Goal: Information Seeking & Learning: Learn about a topic

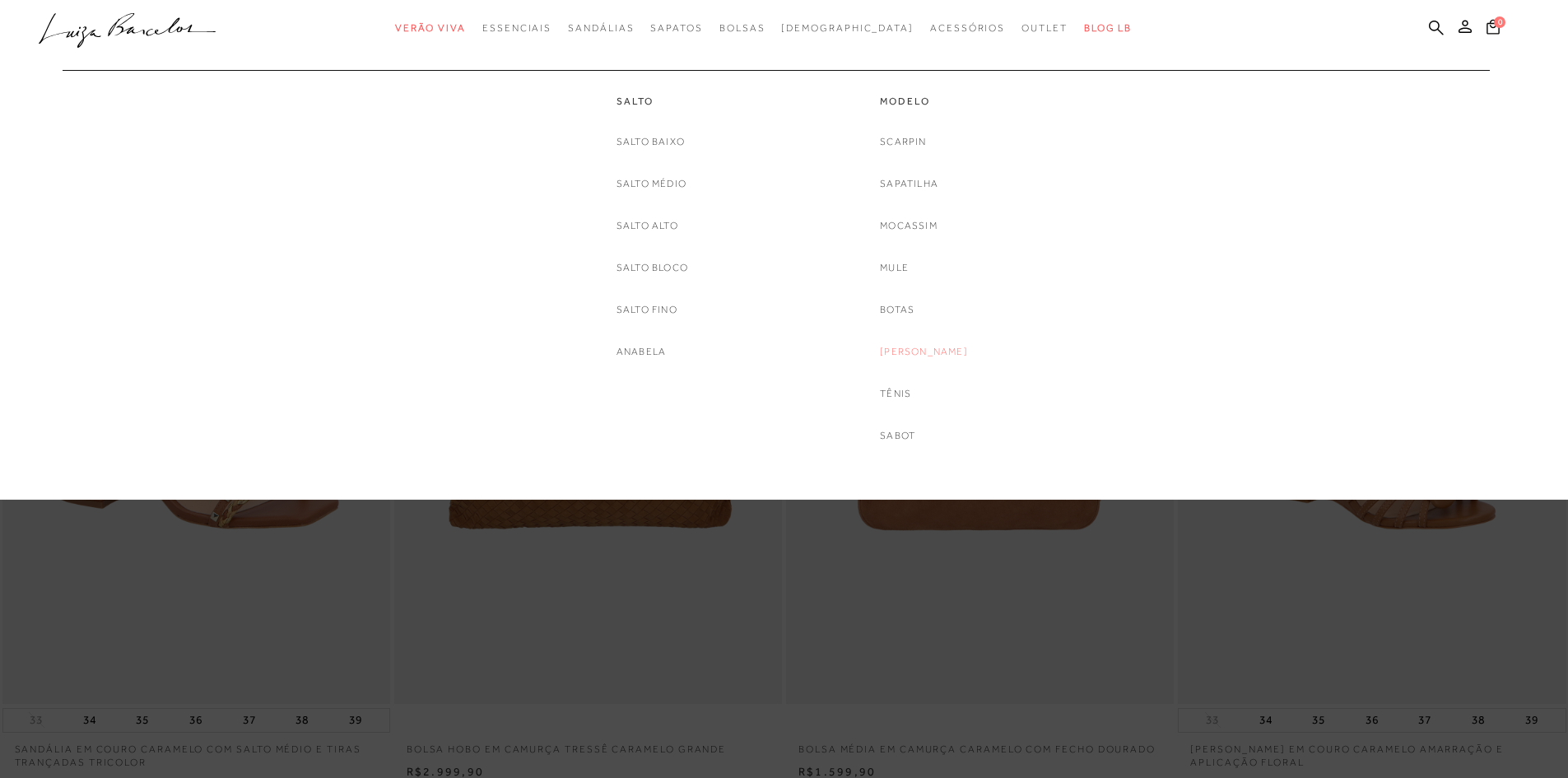
click at [915, 351] on link "[PERSON_NAME]" at bounding box center [924, 352] width 88 height 17
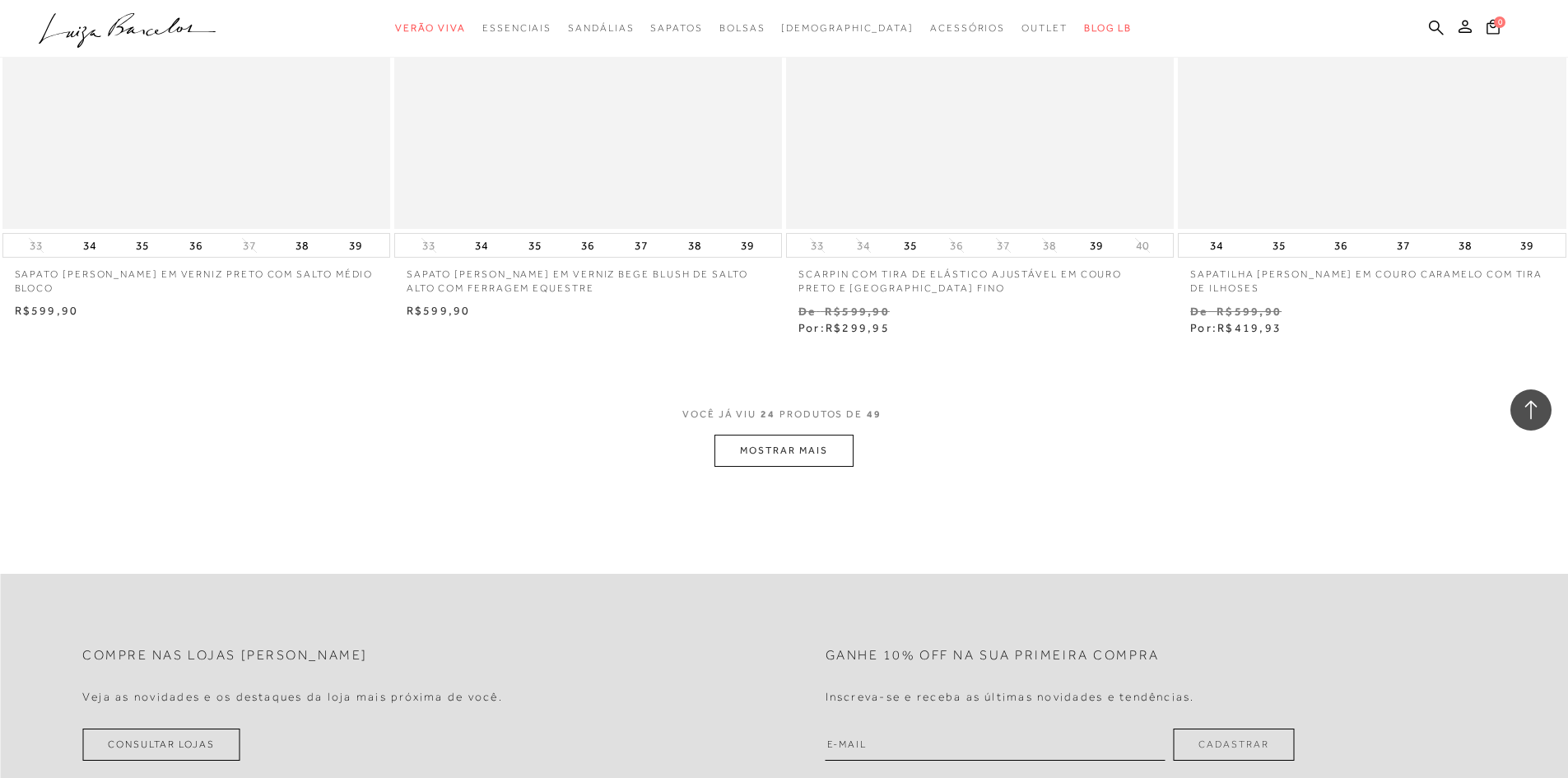
scroll to position [4033, 0]
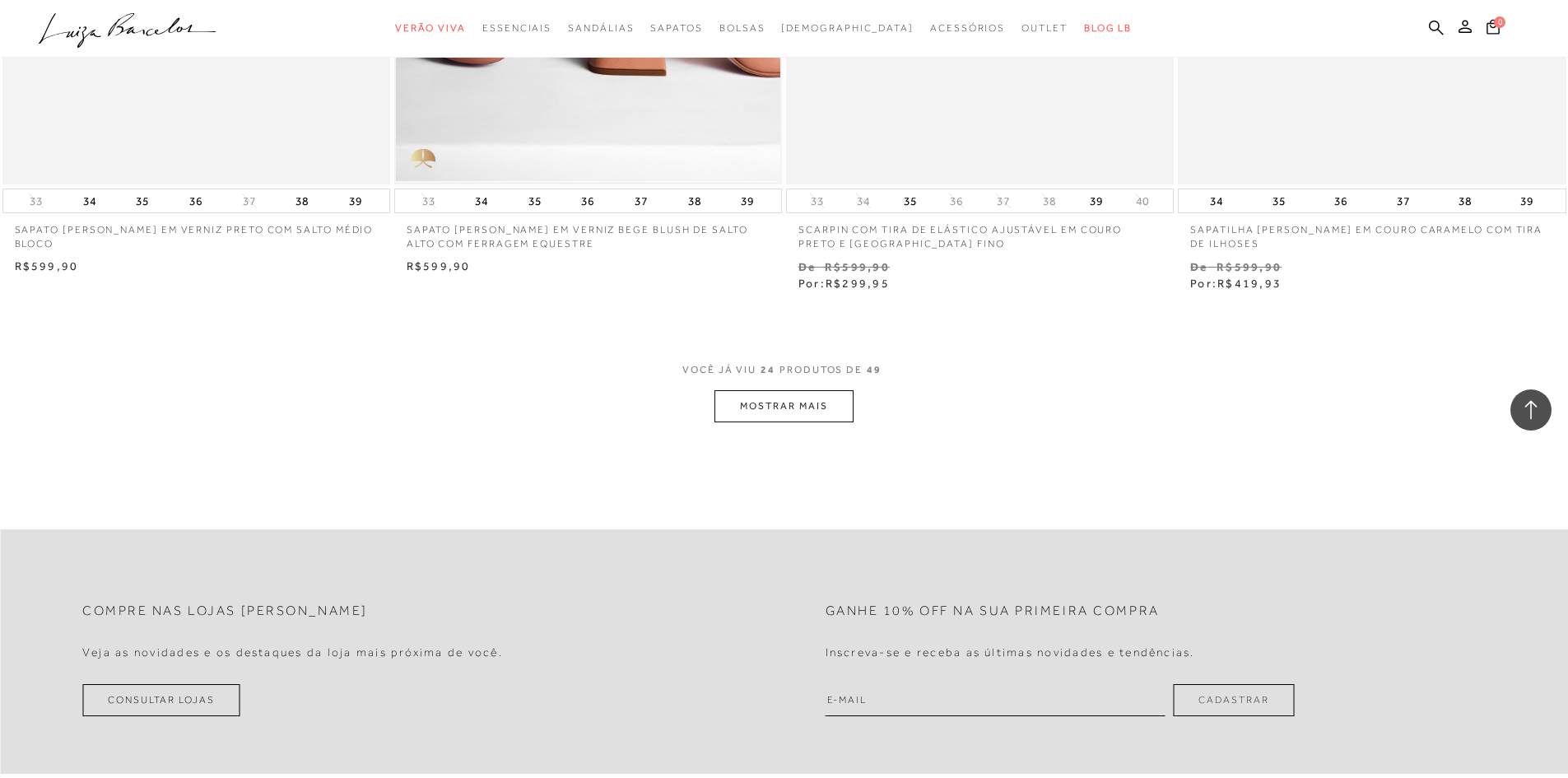
click at [774, 416] on button "MOSTRAR MAIS" at bounding box center [784, 405] width 139 height 32
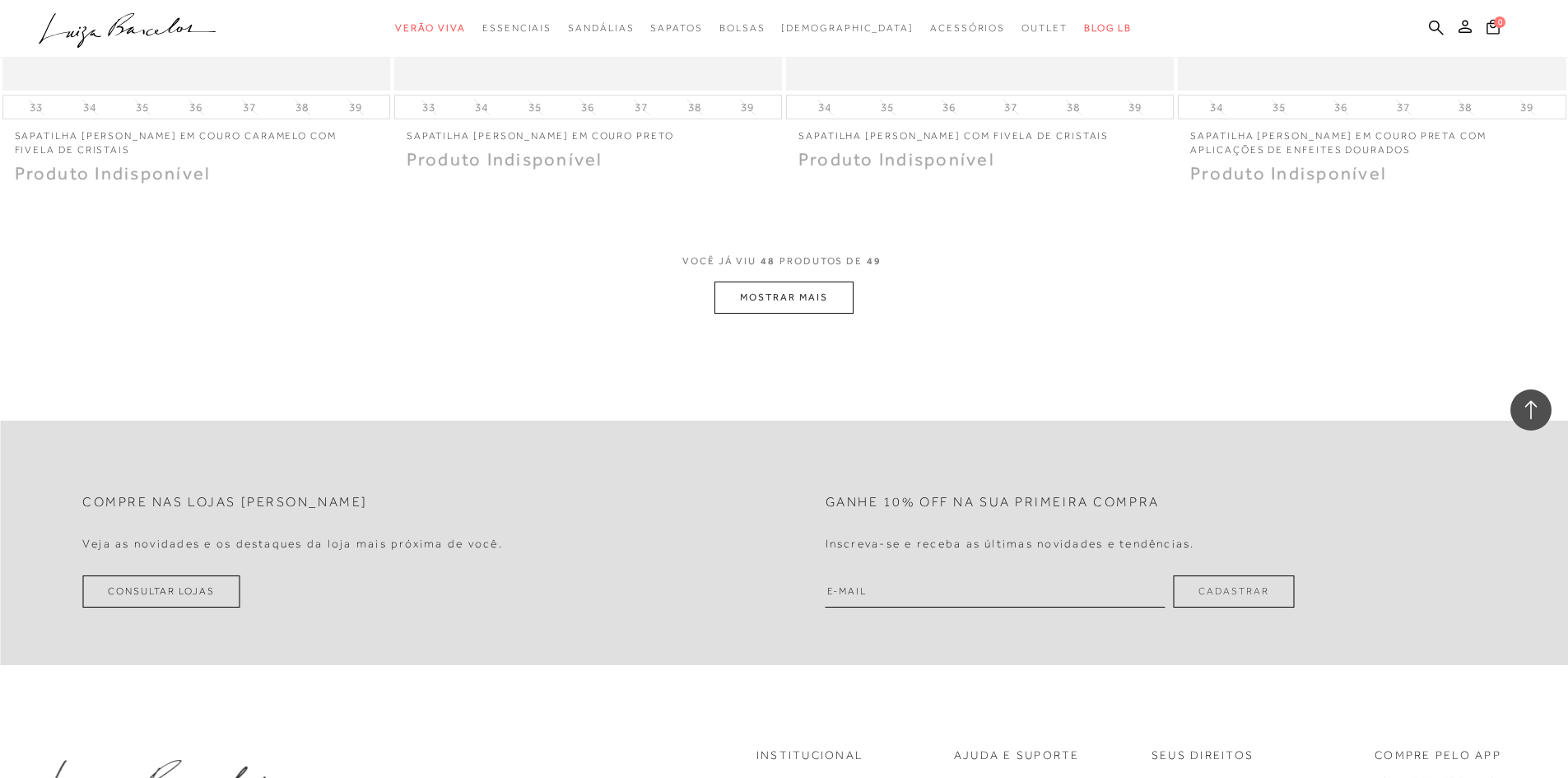
scroll to position [8396, 0]
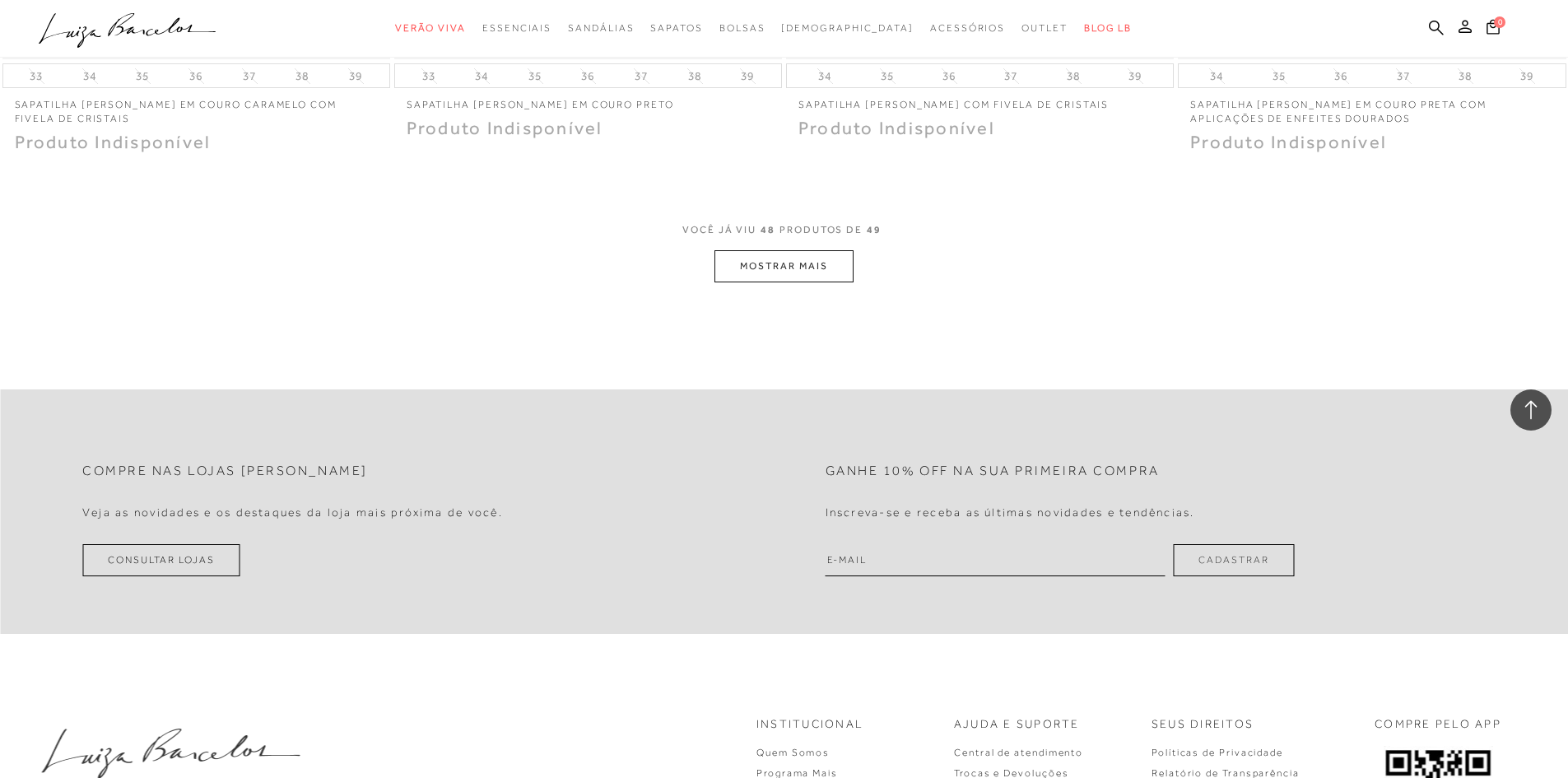
click at [780, 272] on button "MOSTRAR MAIS" at bounding box center [784, 266] width 139 height 32
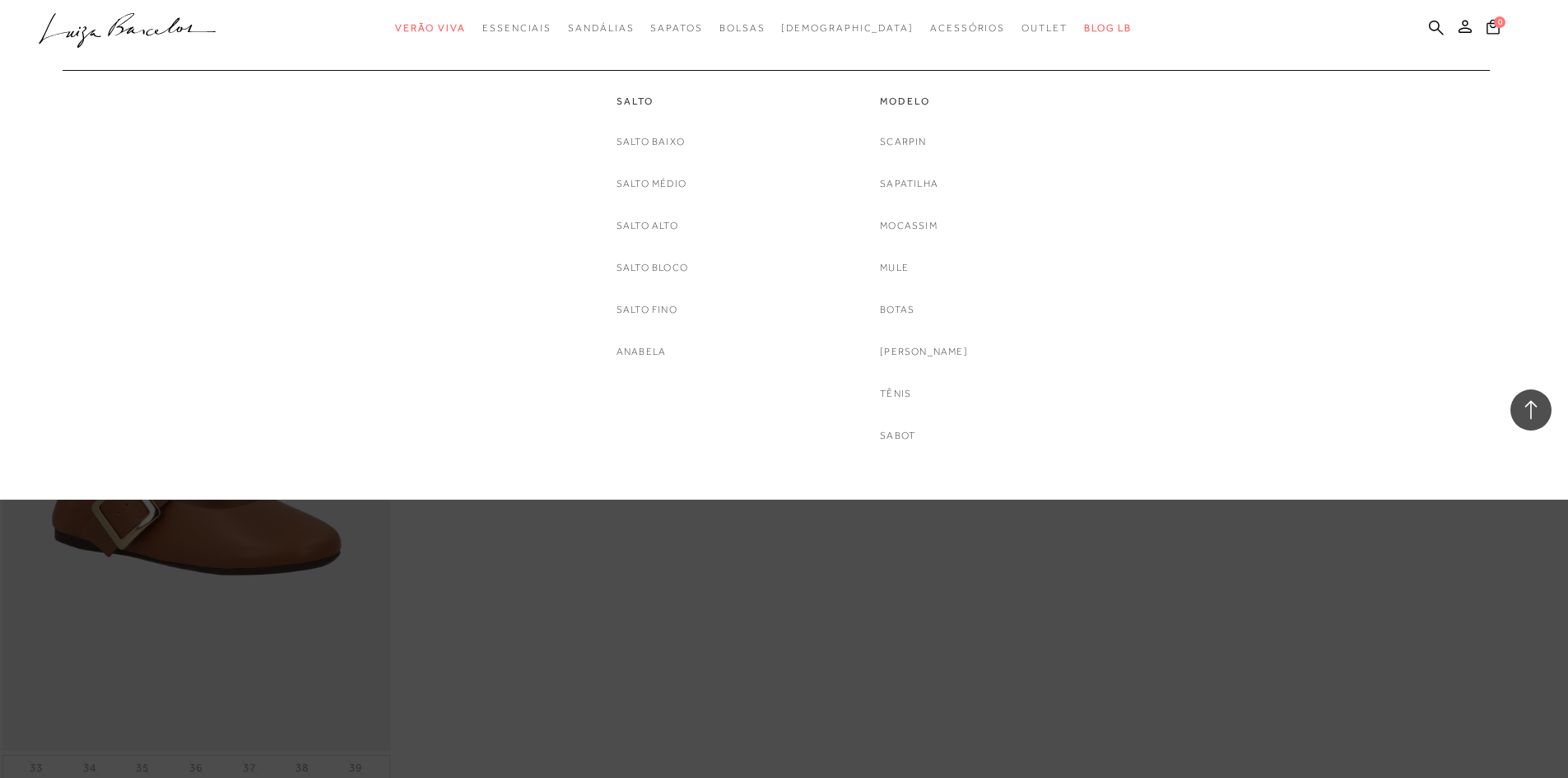
click at [909, 141] on link "Scarpin" at bounding box center [903, 142] width 46 height 17
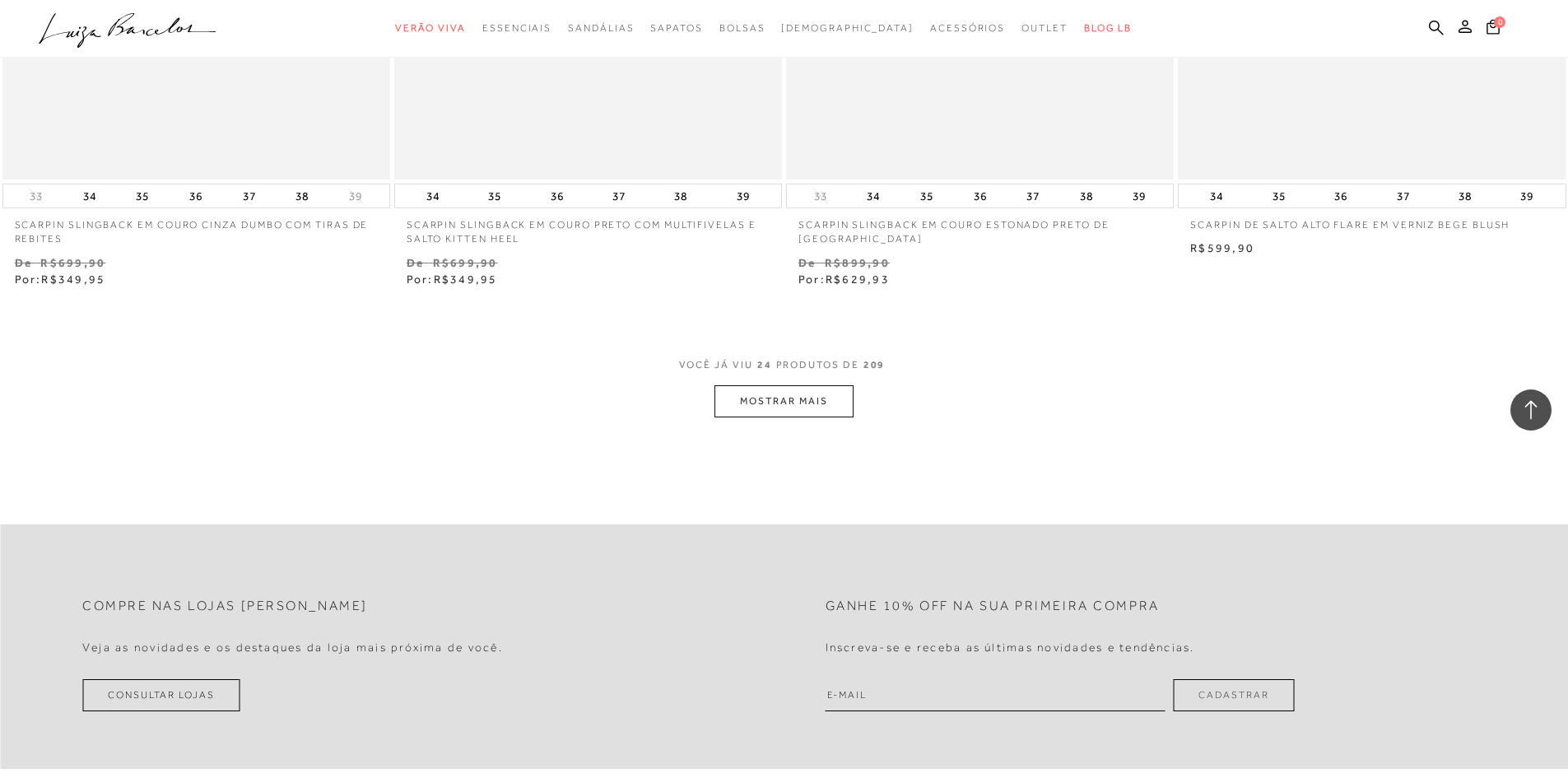
scroll to position [4033, 0]
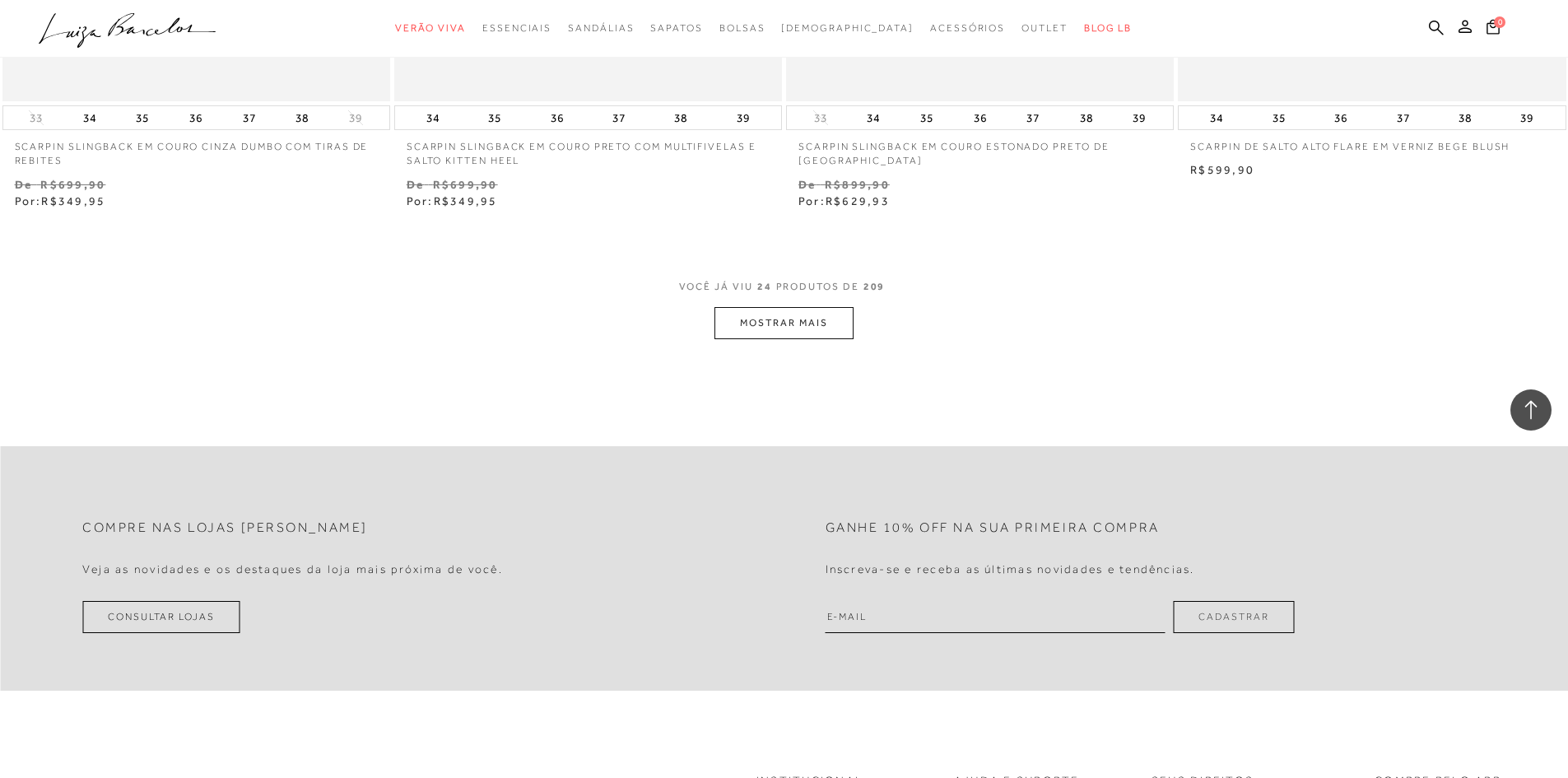
click at [775, 315] on button "MOSTRAR MAIS" at bounding box center [784, 322] width 139 height 32
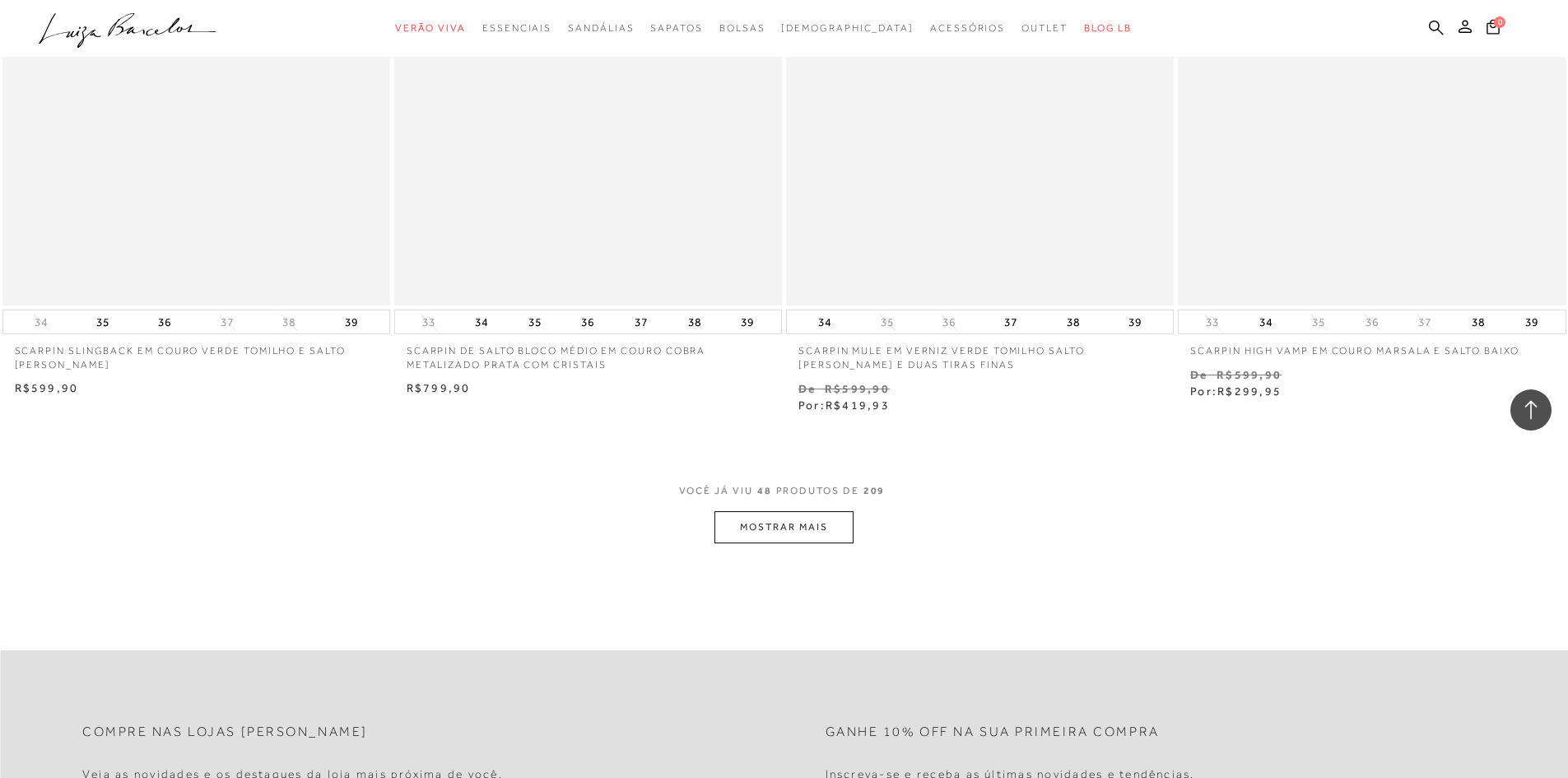
scroll to position [7984, 0]
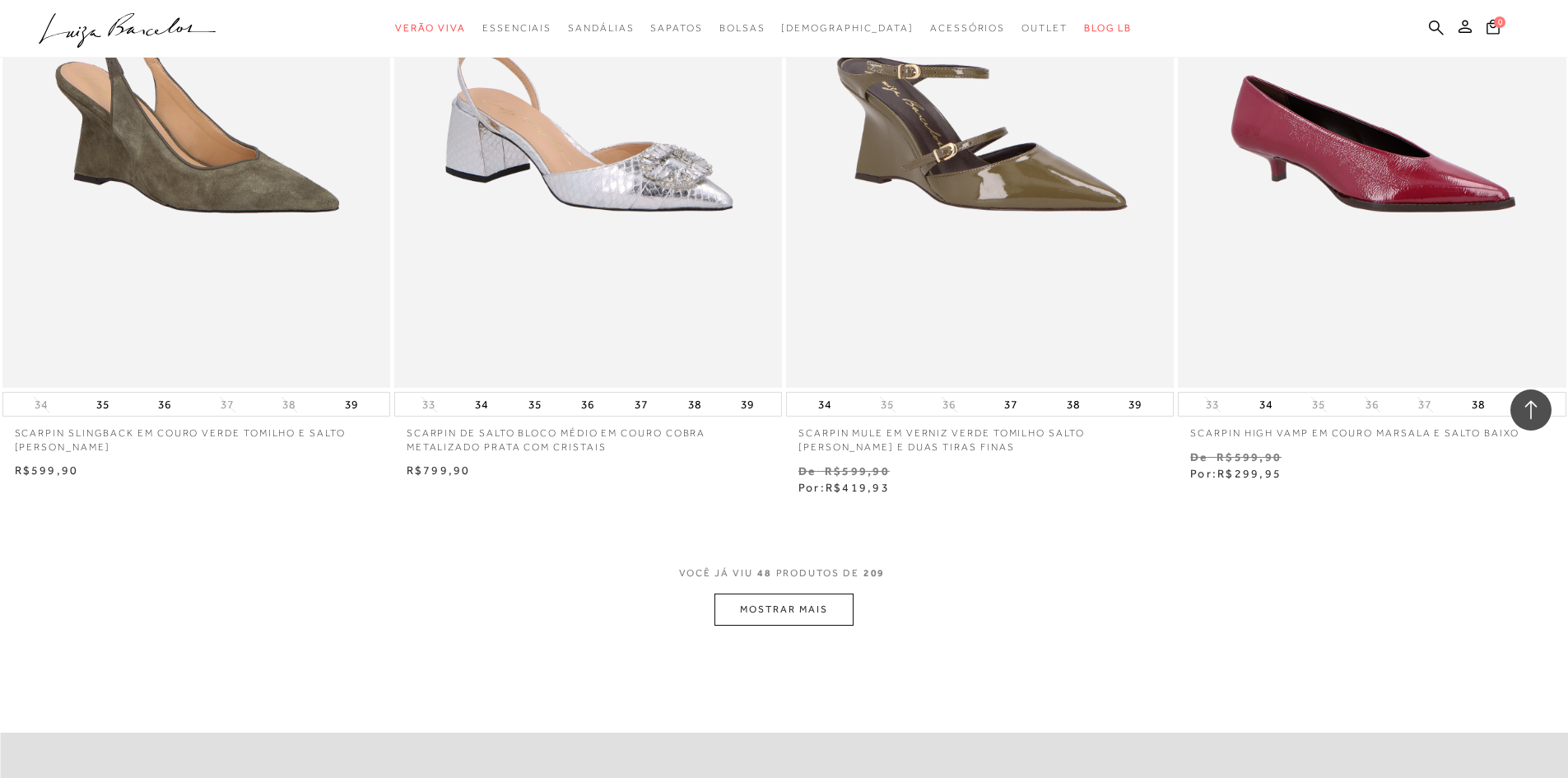
click at [761, 593] on span "VOCÊ JÁ VIU 48 PRODUTOS DE 209" at bounding box center [784, 579] width 211 height 29
click at [781, 607] on button "MOSTRAR MAIS" at bounding box center [784, 609] width 139 height 32
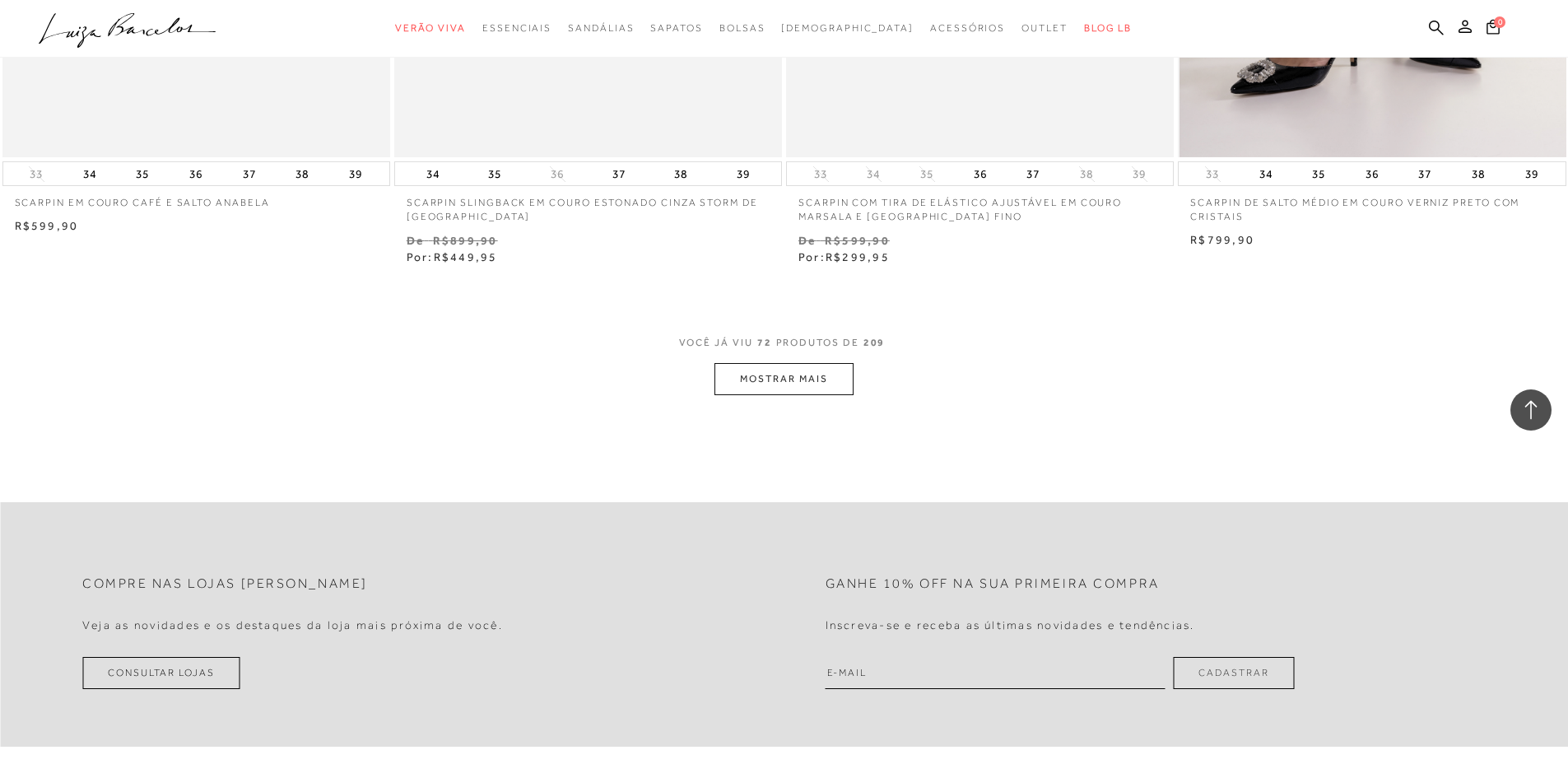
scroll to position [12429, 0]
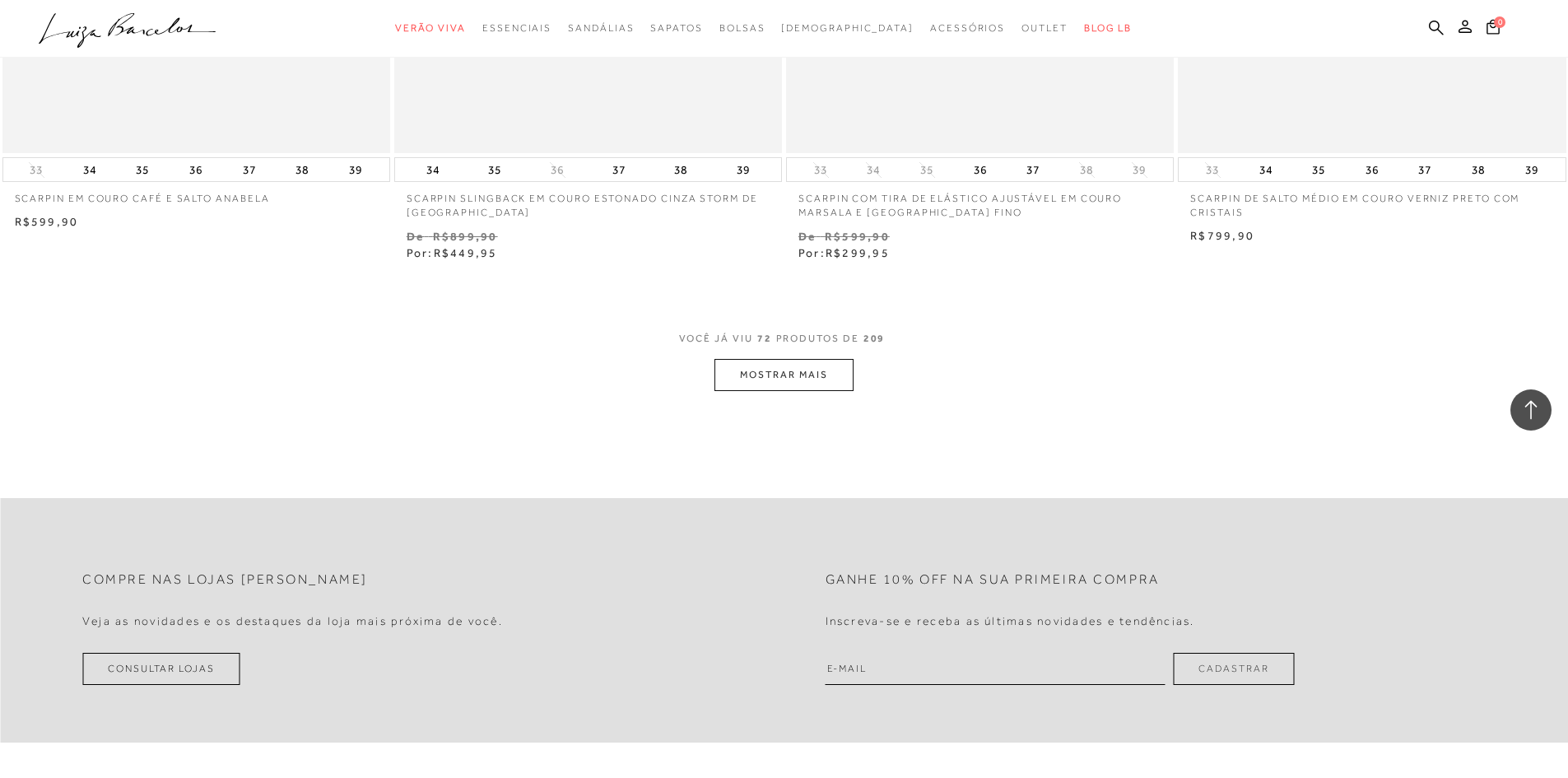
click at [848, 377] on button "MOSTRAR MAIS" at bounding box center [784, 374] width 139 height 32
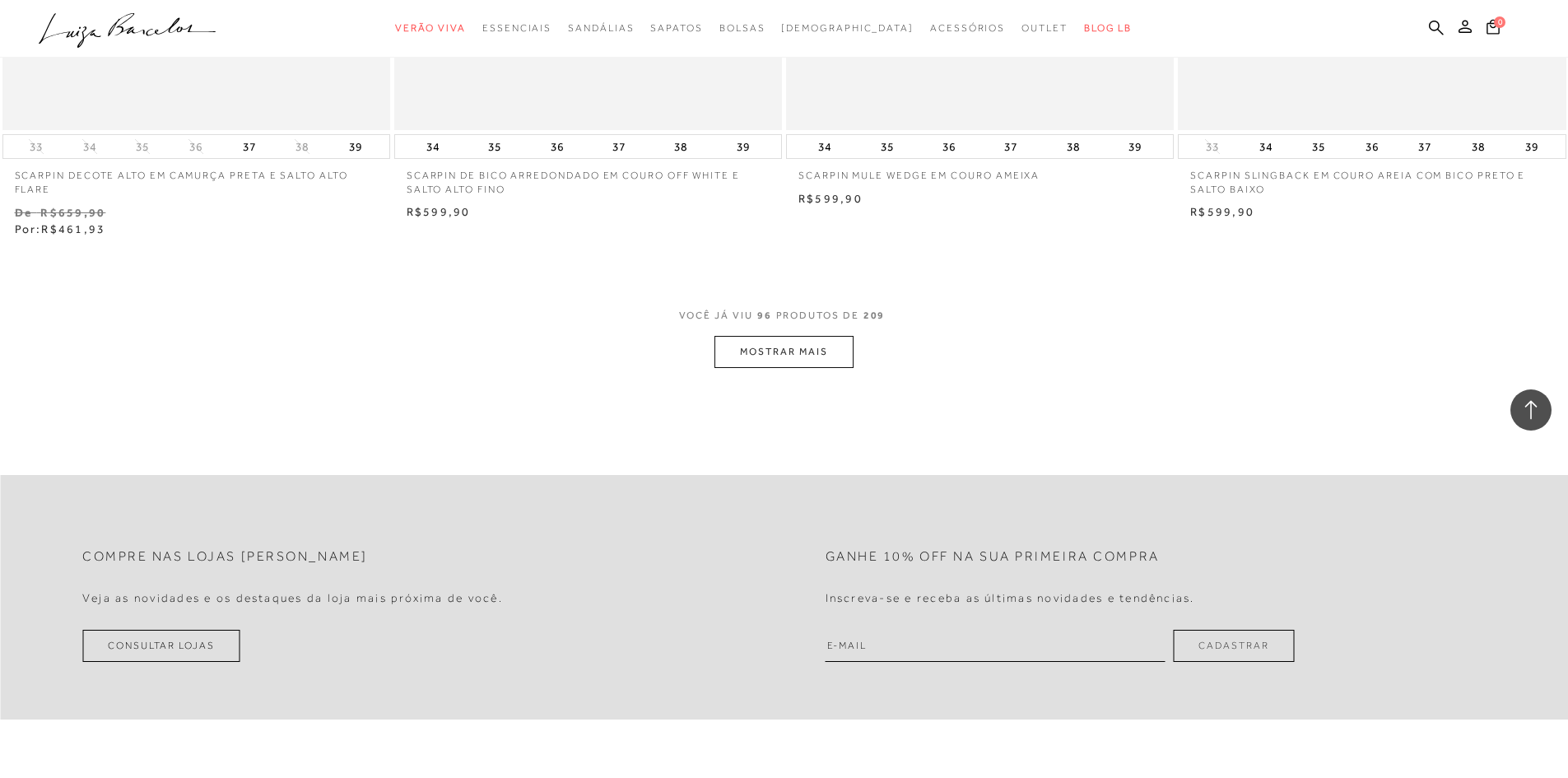
scroll to position [16709, 0]
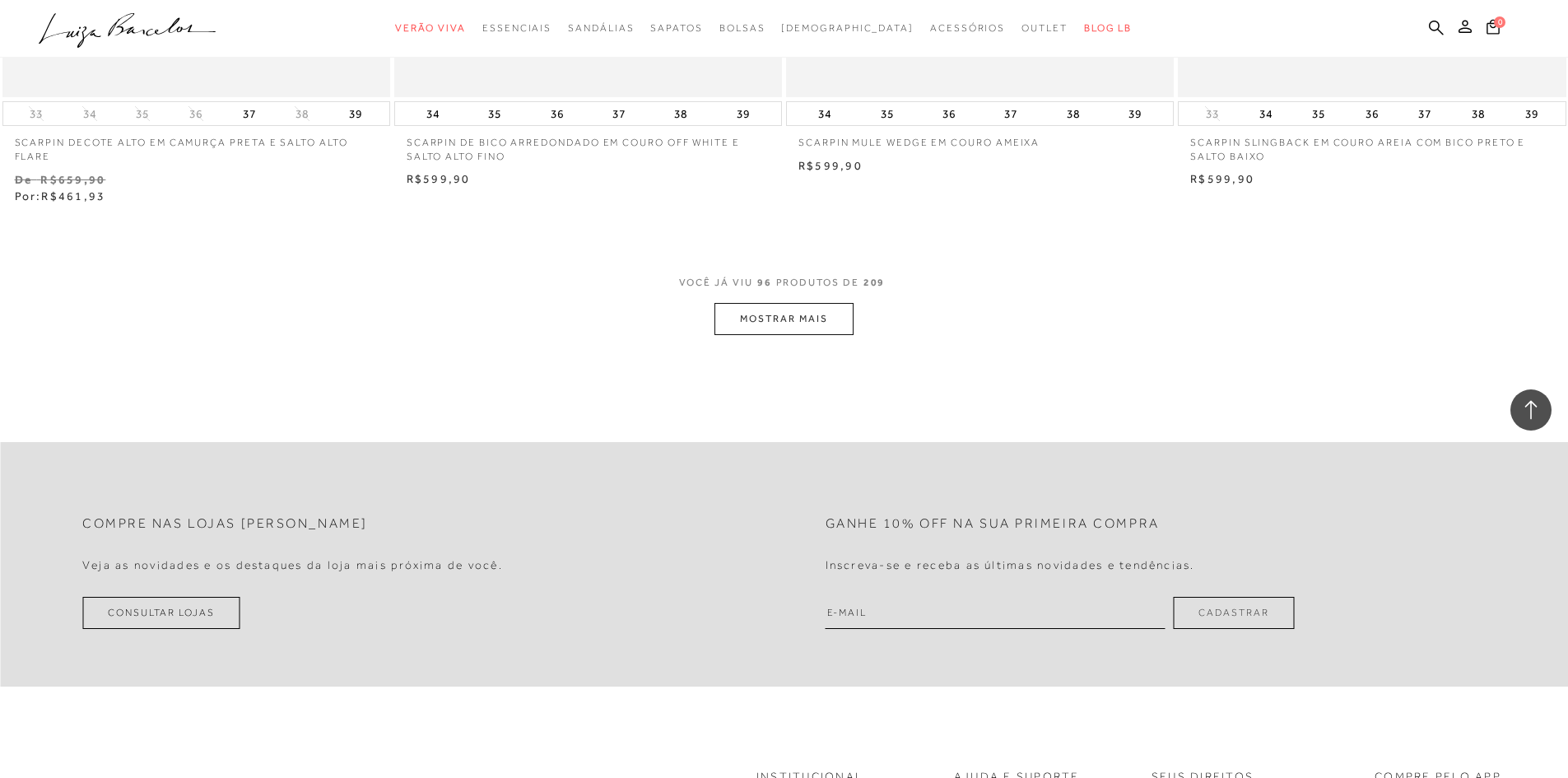
click at [758, 314] on button "MOSTRAR MAIS" at bounding box center [784, 319] width 139 height 32
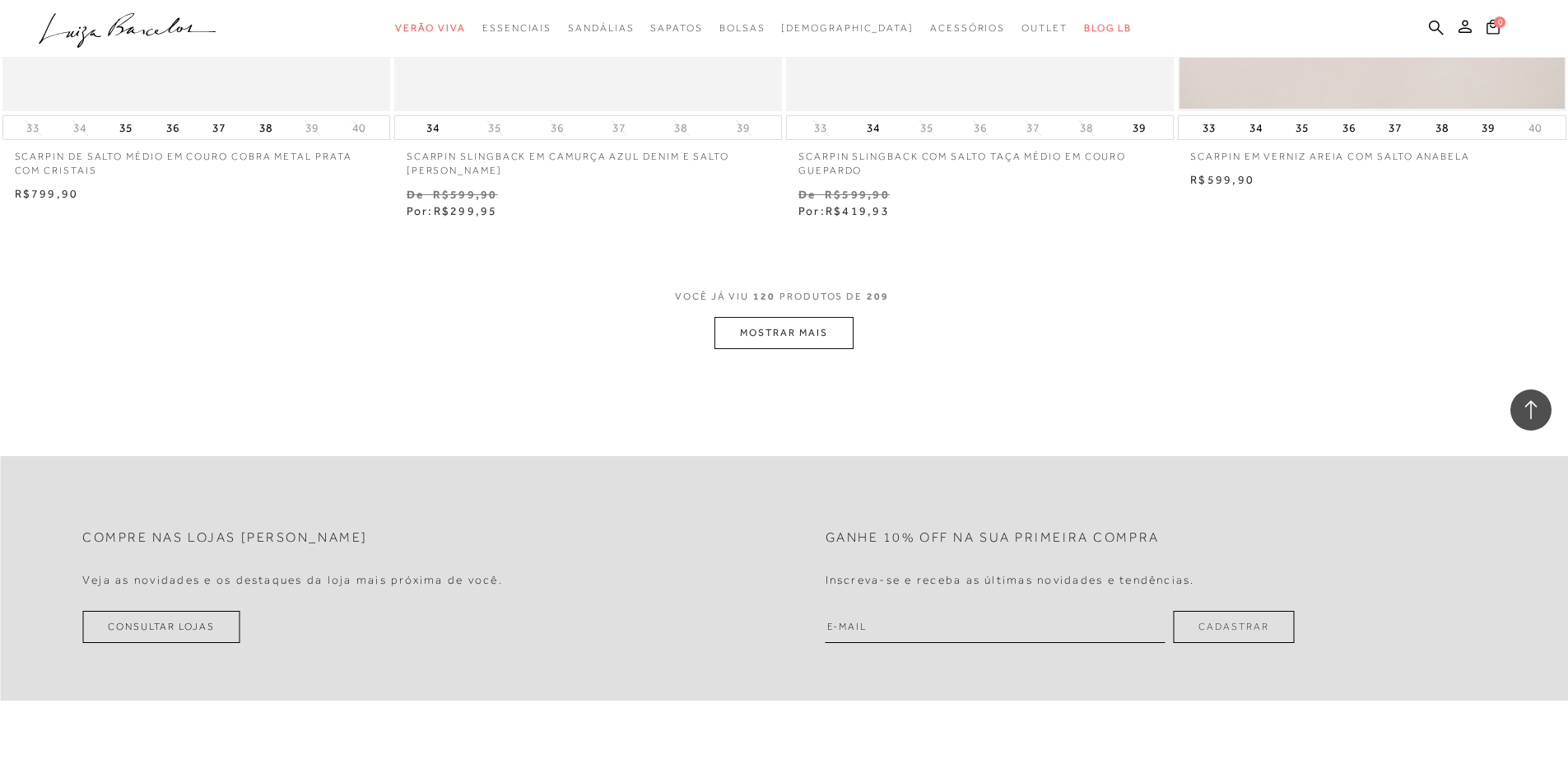
scroll to position [20906, 0]
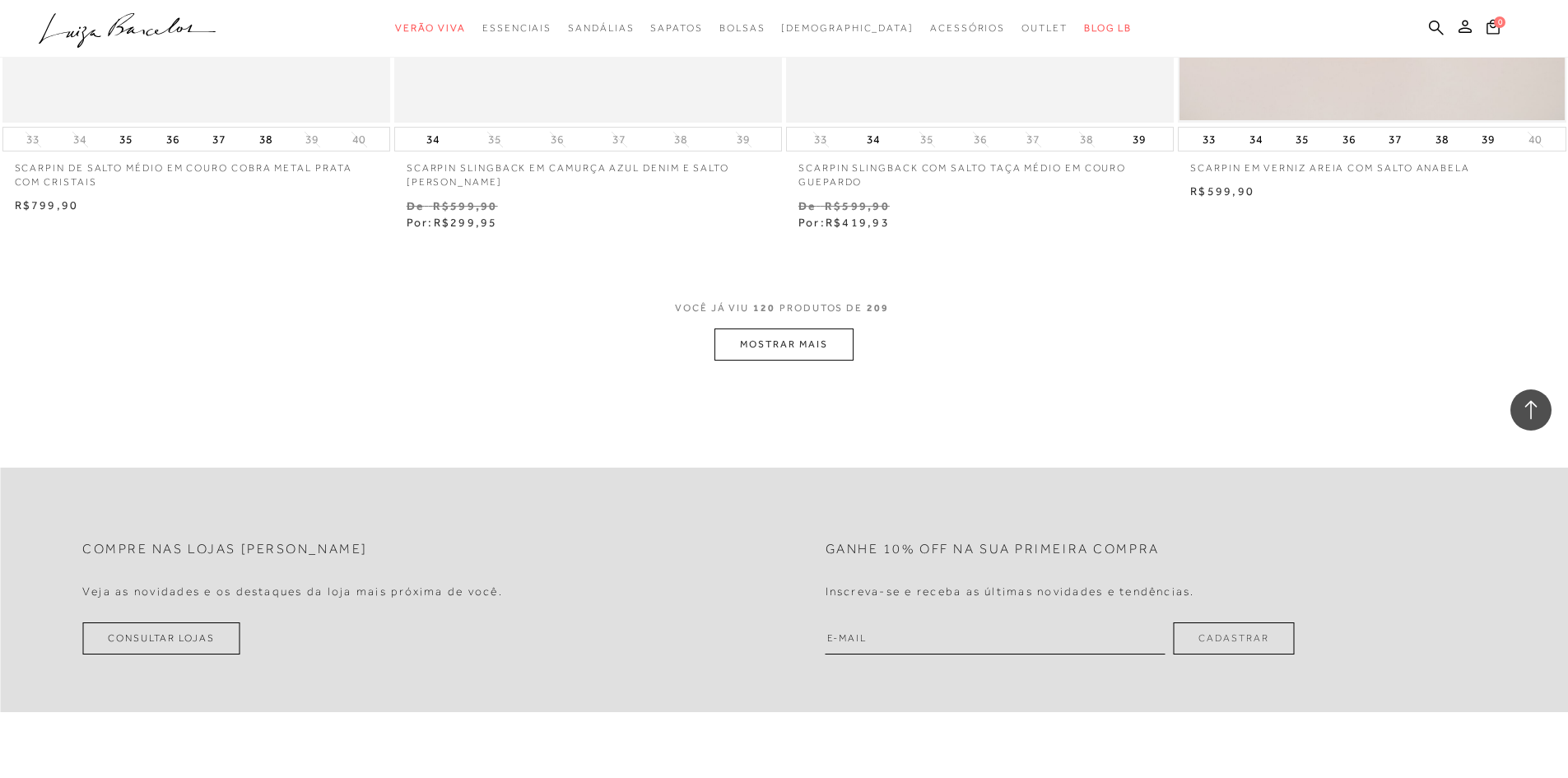
click at [745, 340] on button "MOSTRAR MAIS" at bounding box center [784, 344] width 139 height 32
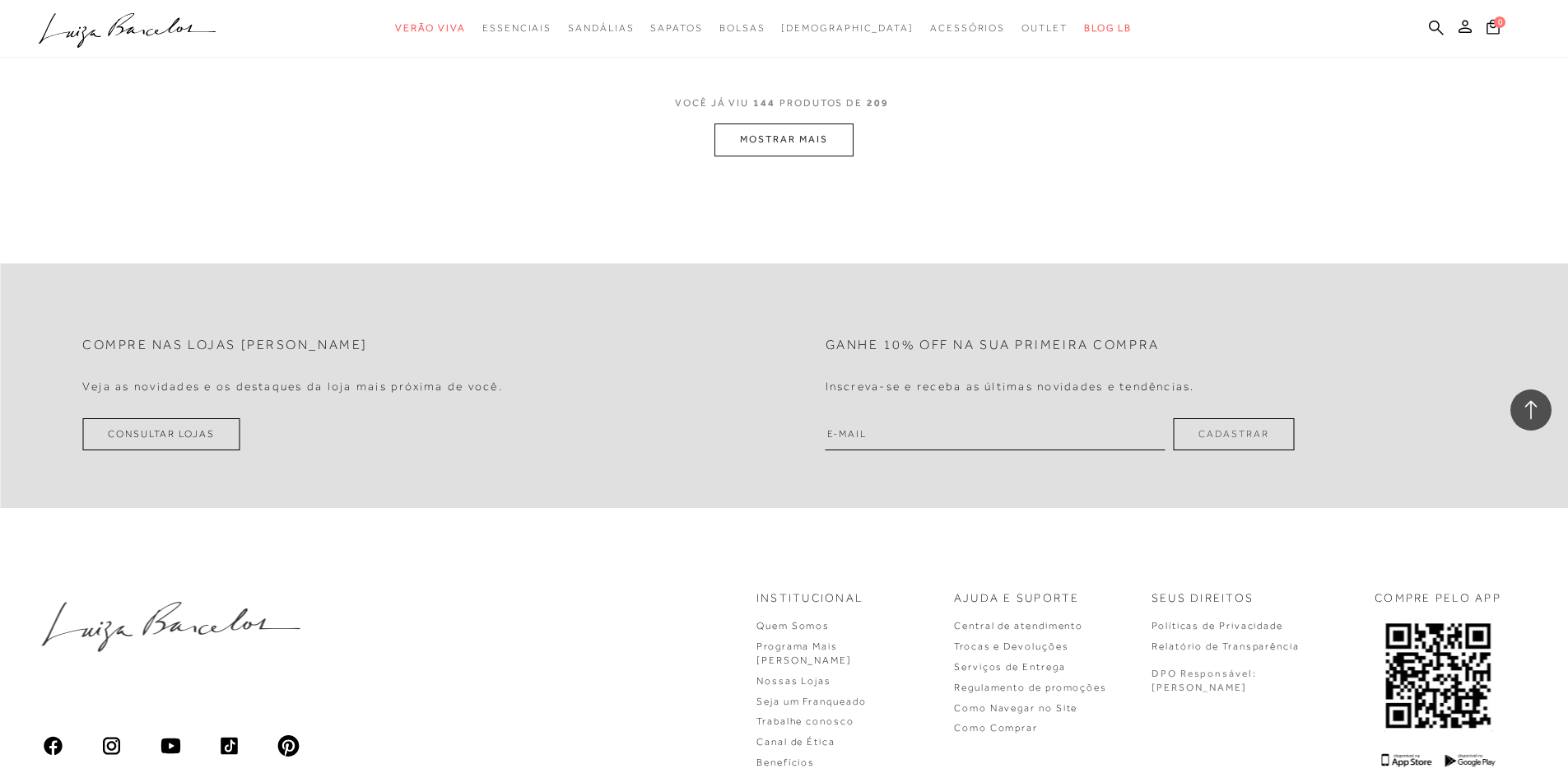
scroll to position [24939, 0]
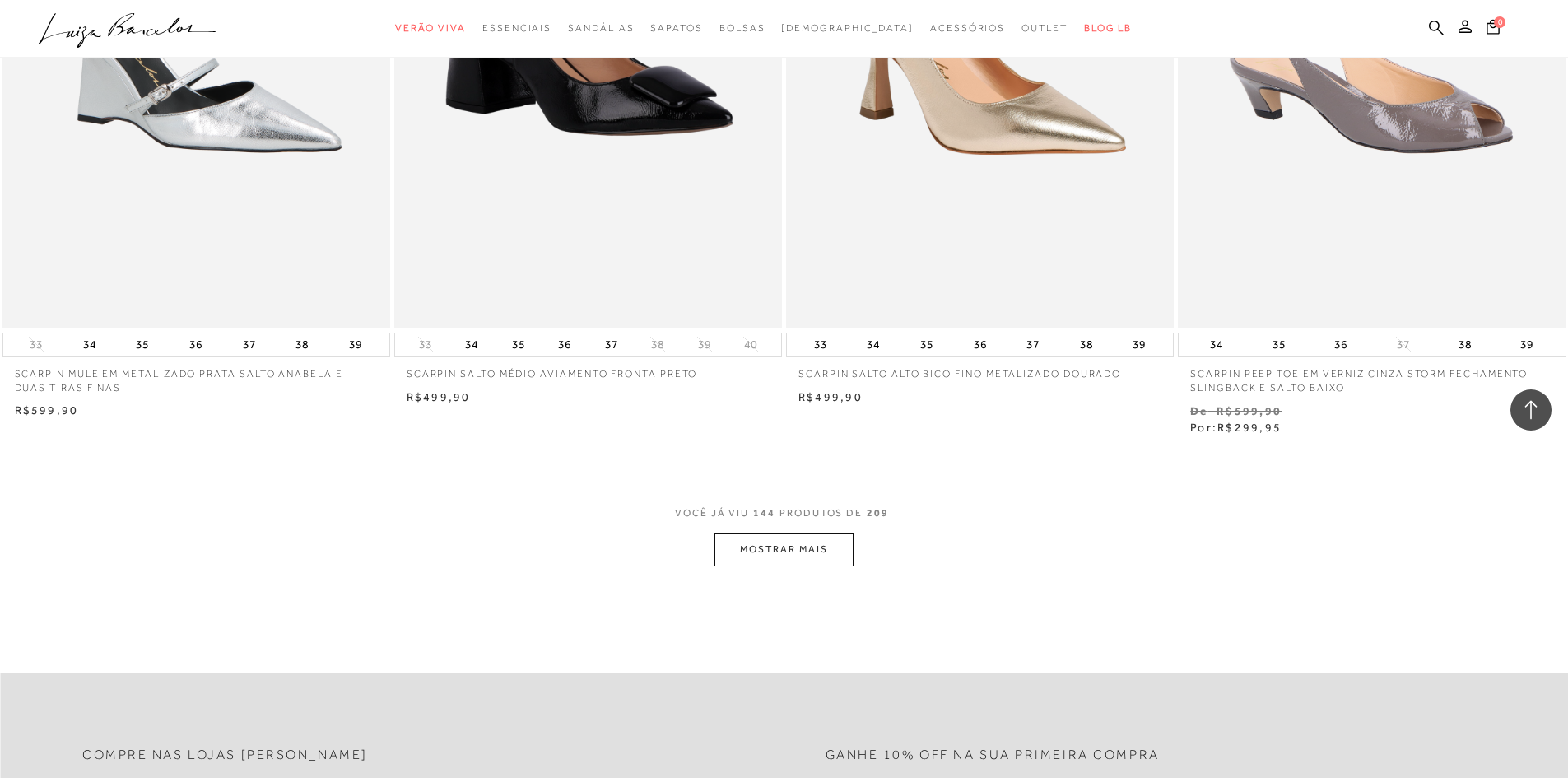
click at [820, 535] on button "MOSTRAR MAIS" at bounding box center [784, 549] width 139 height 32
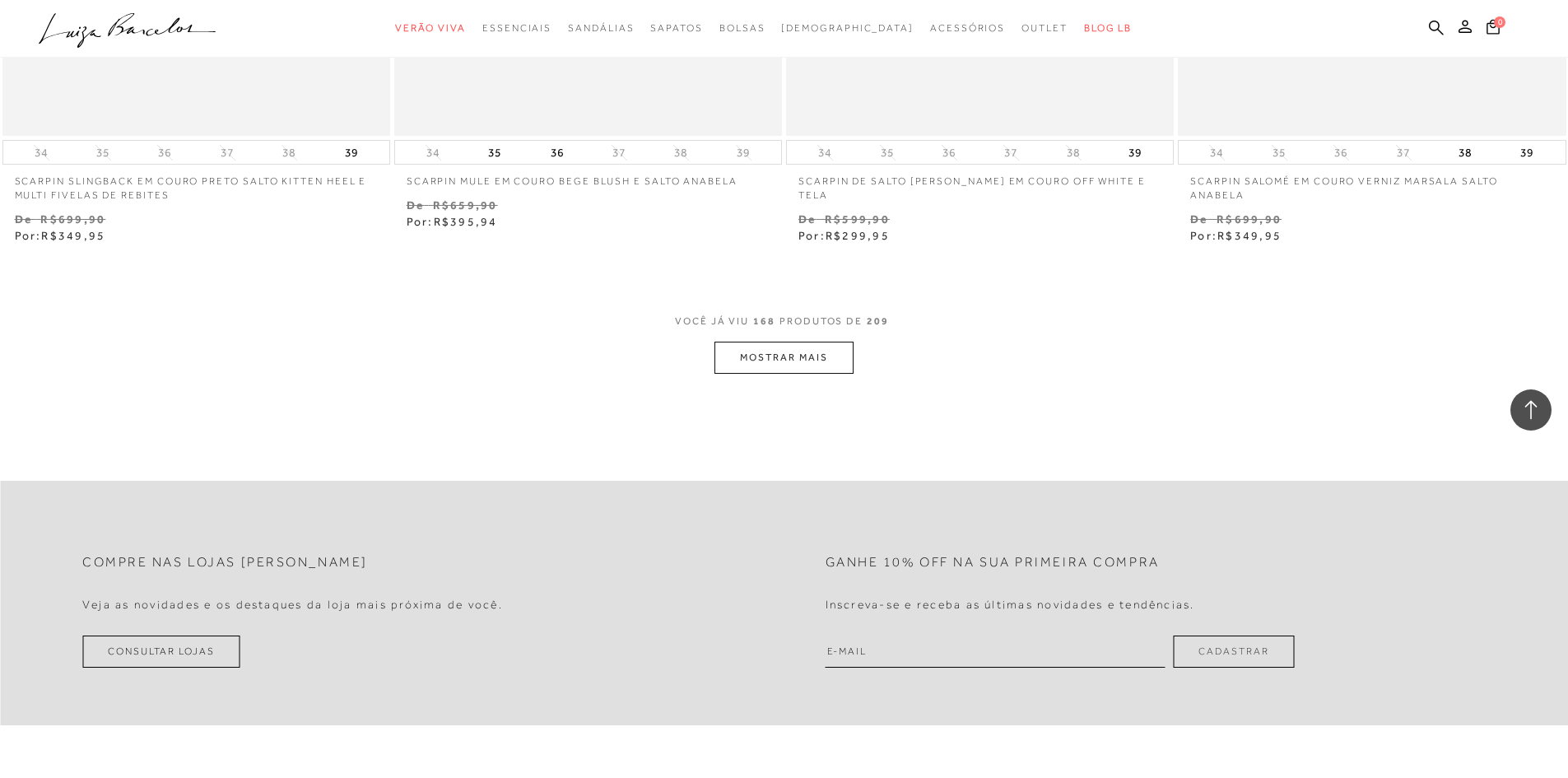
scroll to position [29466, 0]
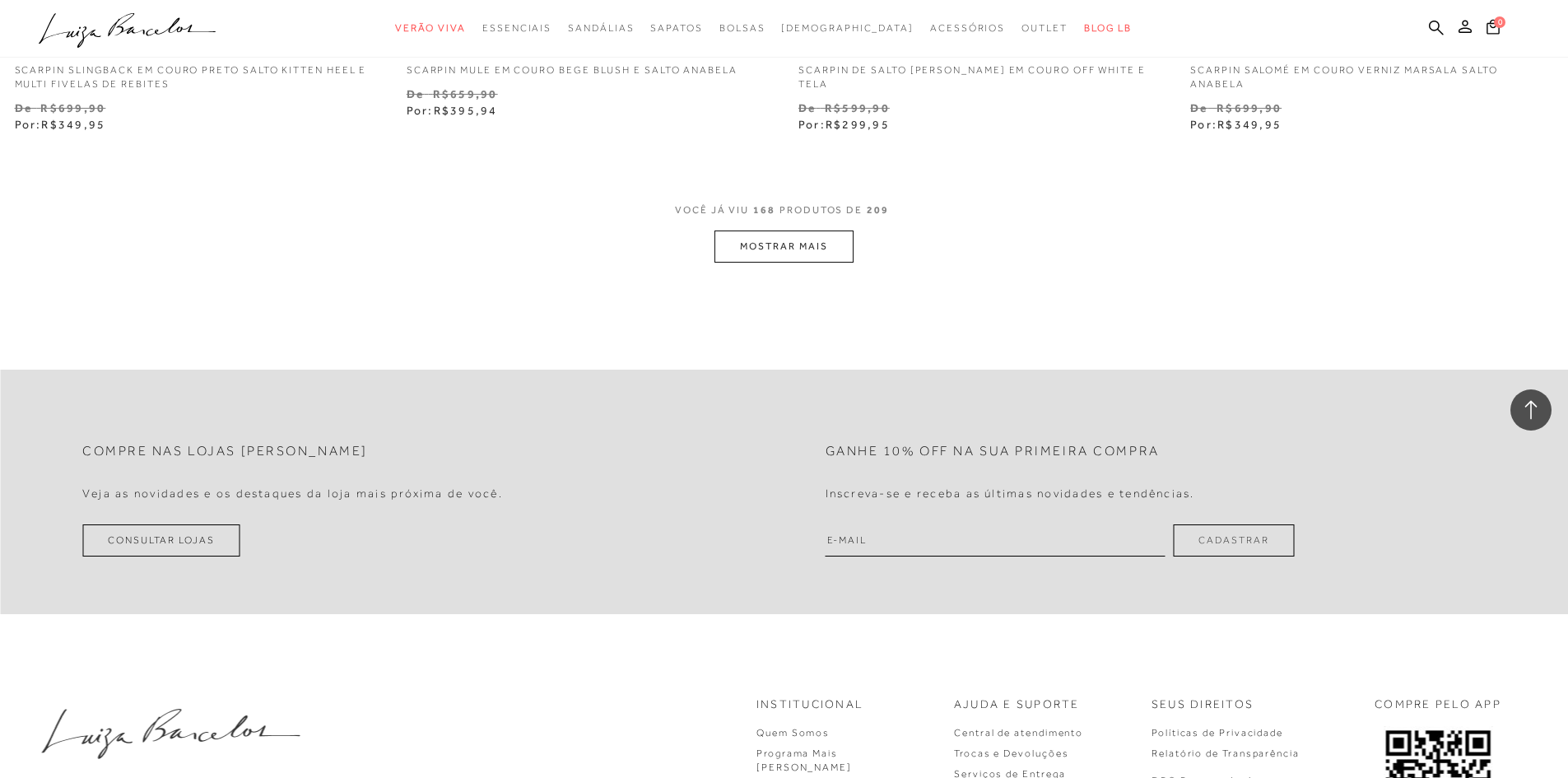
click at [804, 230] on button "MOSTRAR MAIS" at bounding box center [784, 246] width 139 height 32
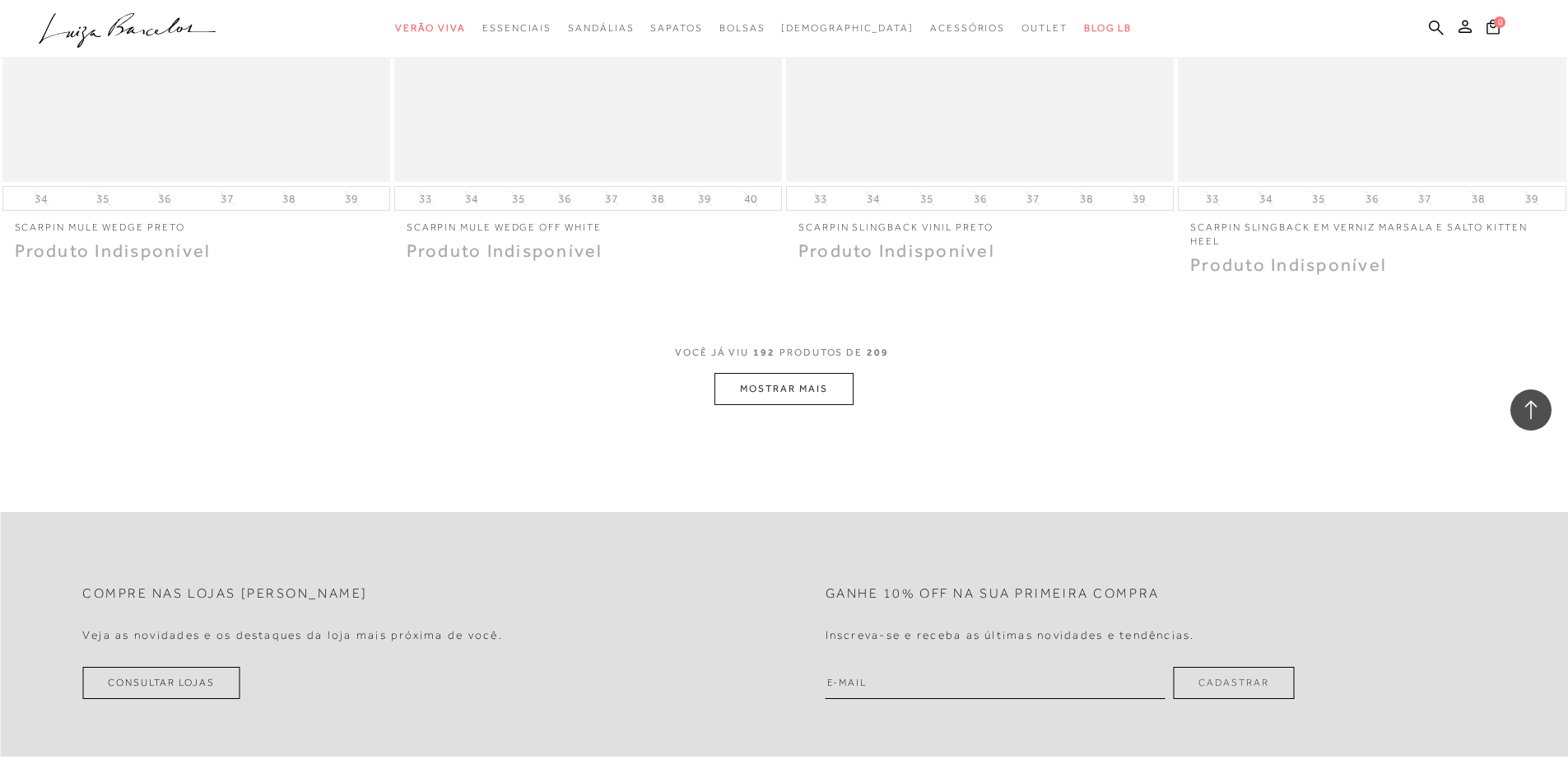
scroll to position [33581, 0]
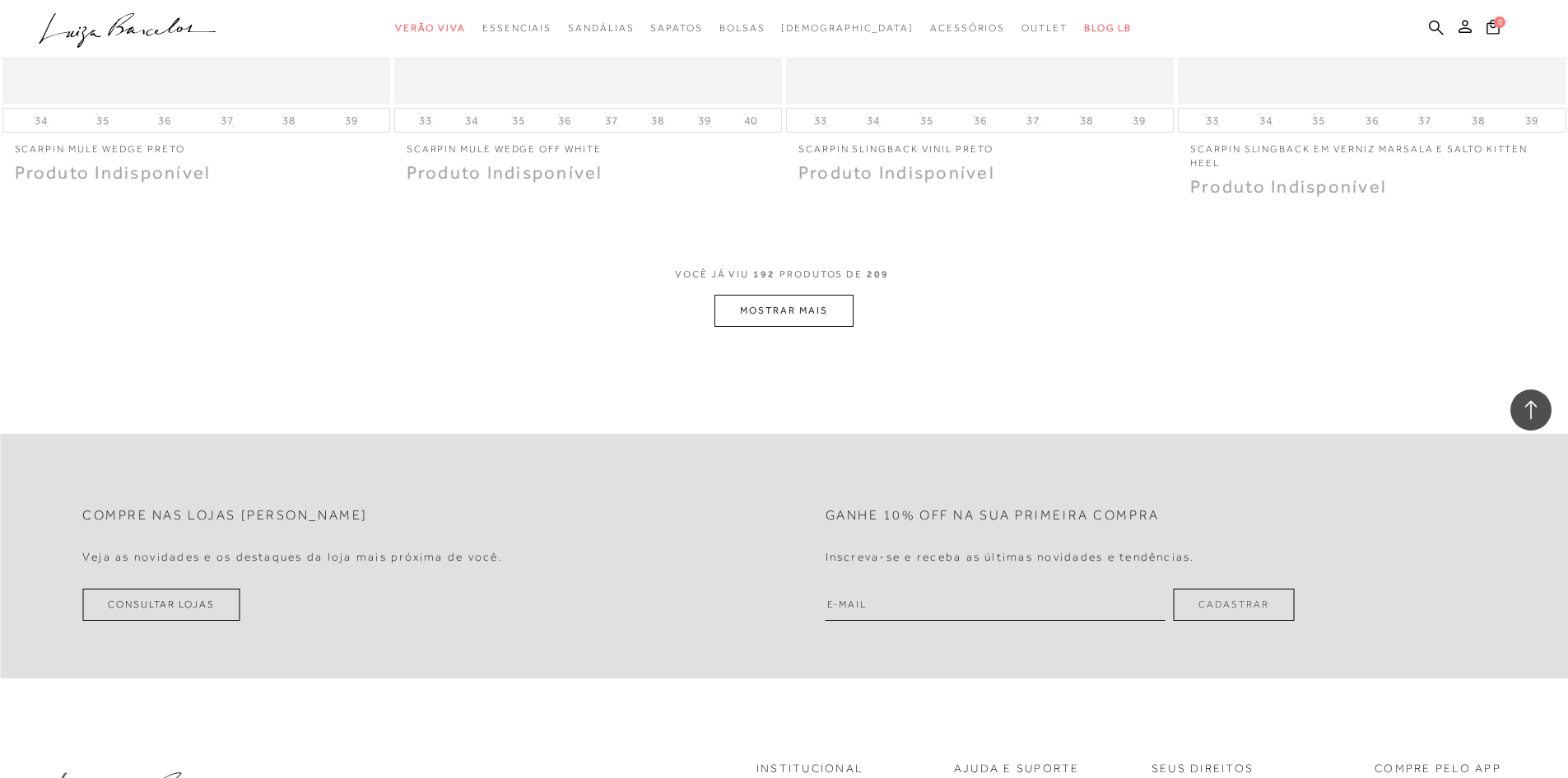
click at [779, 295] on button "MOSTRAR MAIS" at bounding box center [784, 310] width 139 height 32
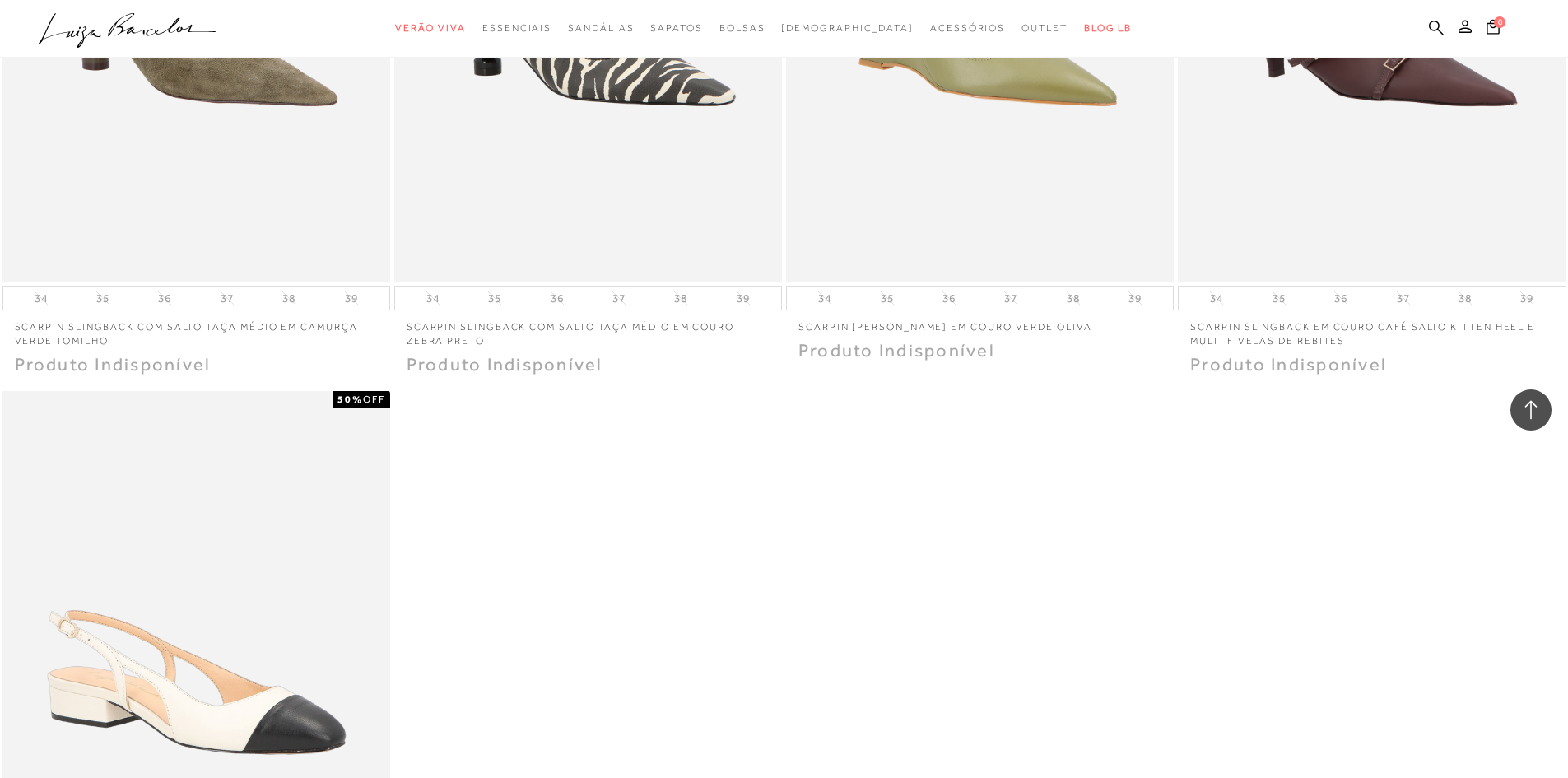
scroll to position [36517, 0]
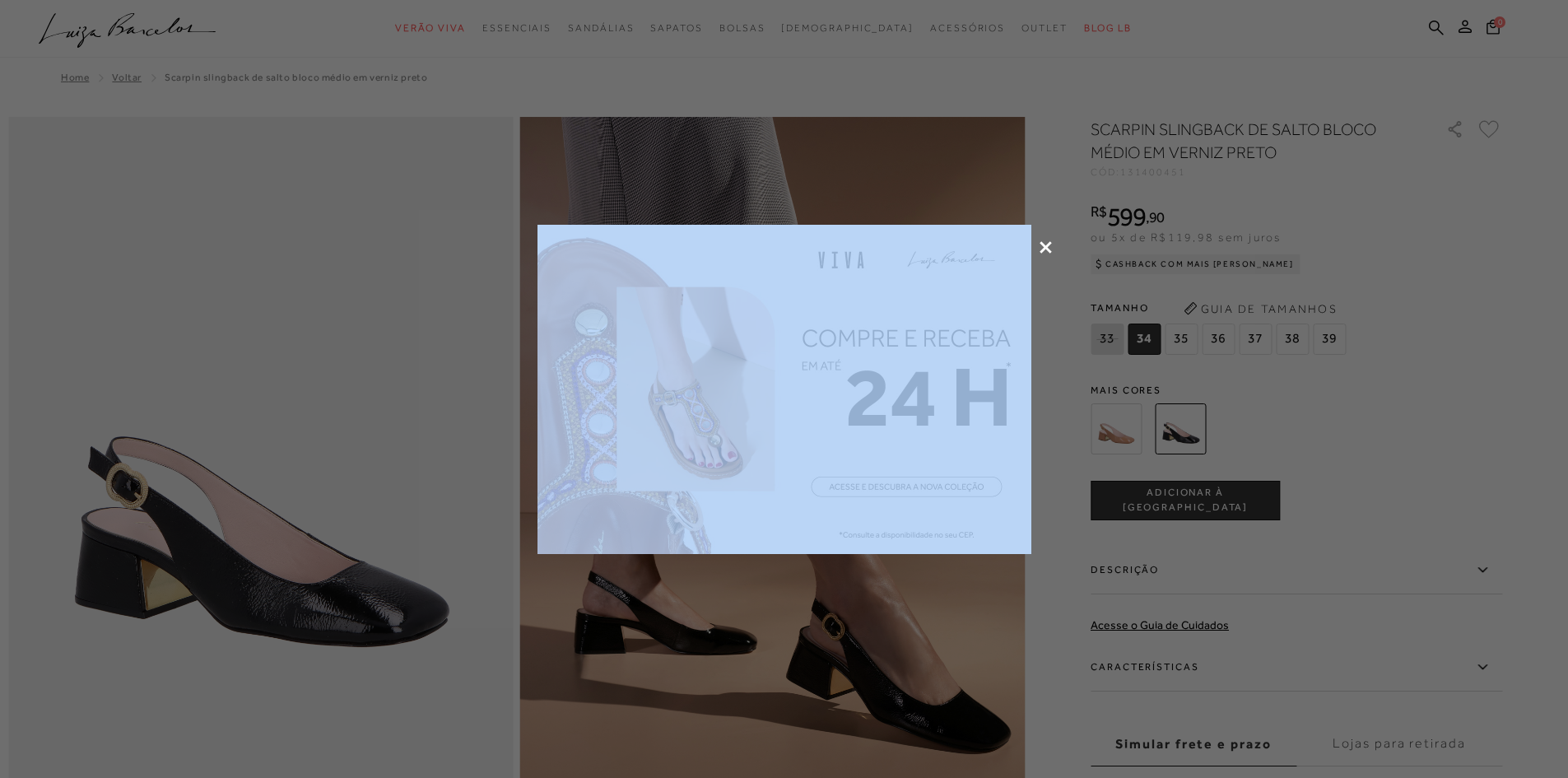
click at [1051, 244] on div at bounding box center [784, 389] width 1568 height 778
click at [1044, 234] on div at bounding box center [784, 389] width 1568 height 778
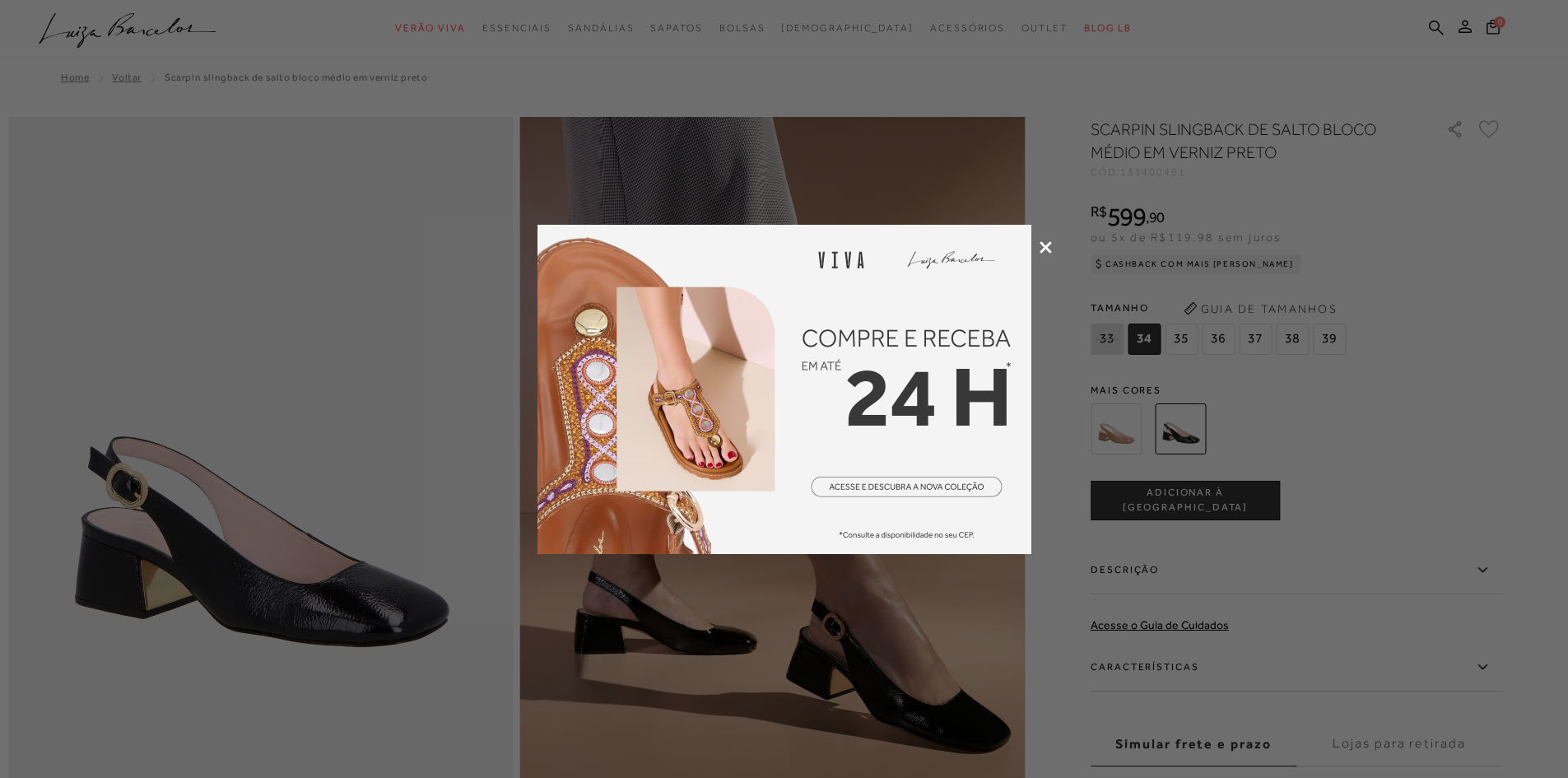
click at [1054, 253] on div at bounding box center [784, 389] width 1568 height 778
click at [1046, 244] on icon at bounding box center [1046, 247] width 12 height 12
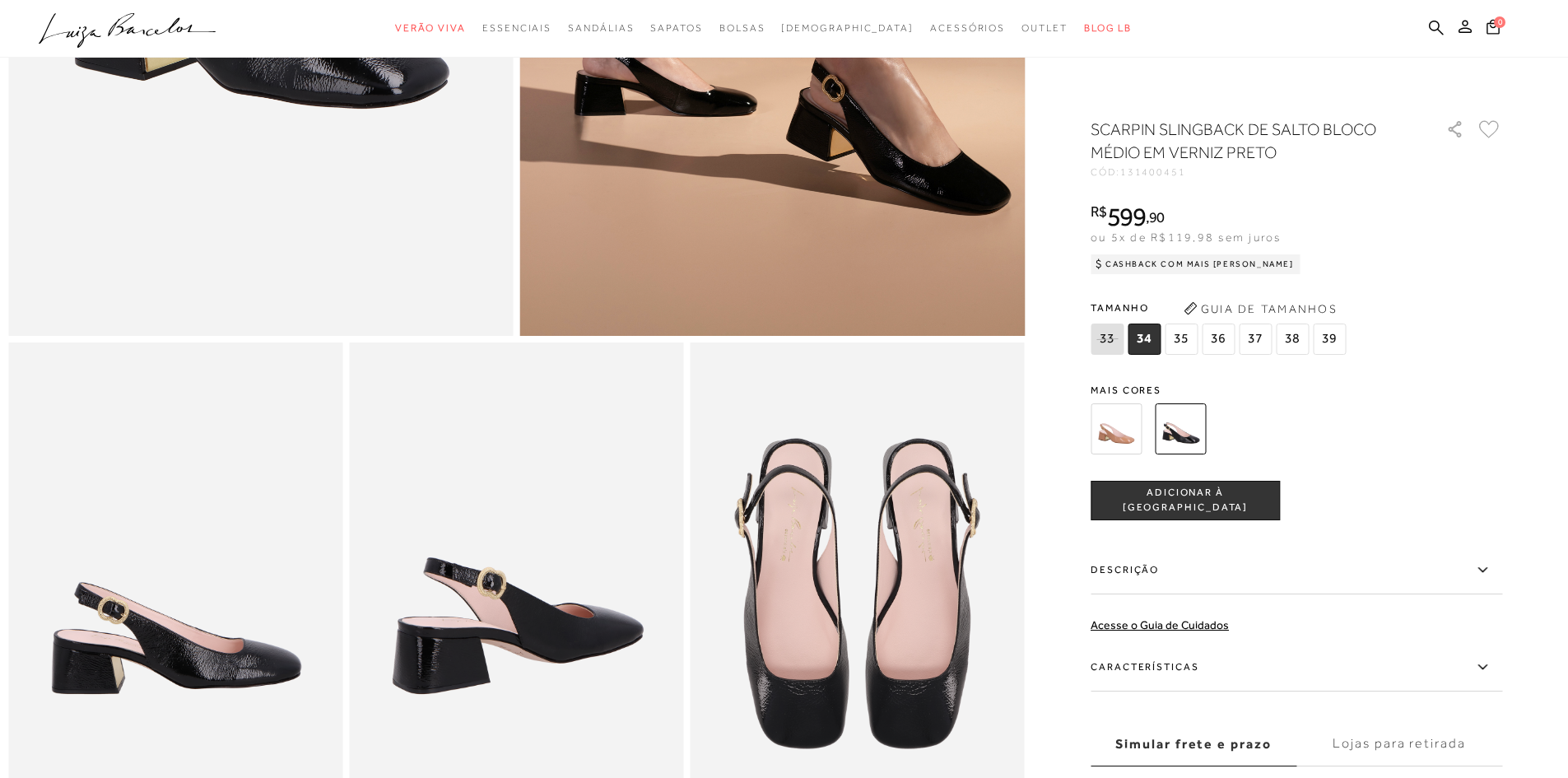
scroll to position [823, 0]
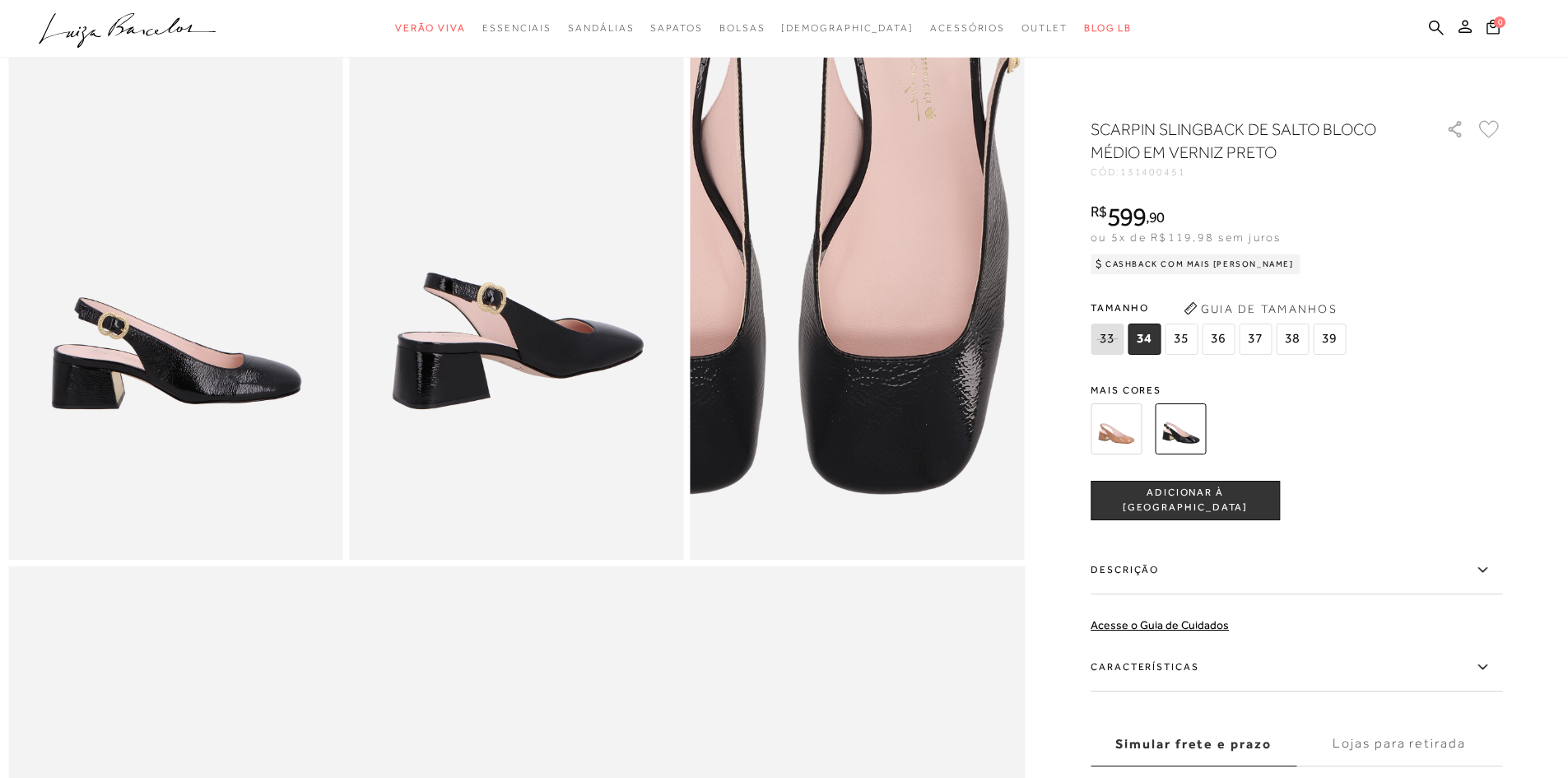
click at [937, 446] on img at bounding box center [782, 185] width 669 height 1003
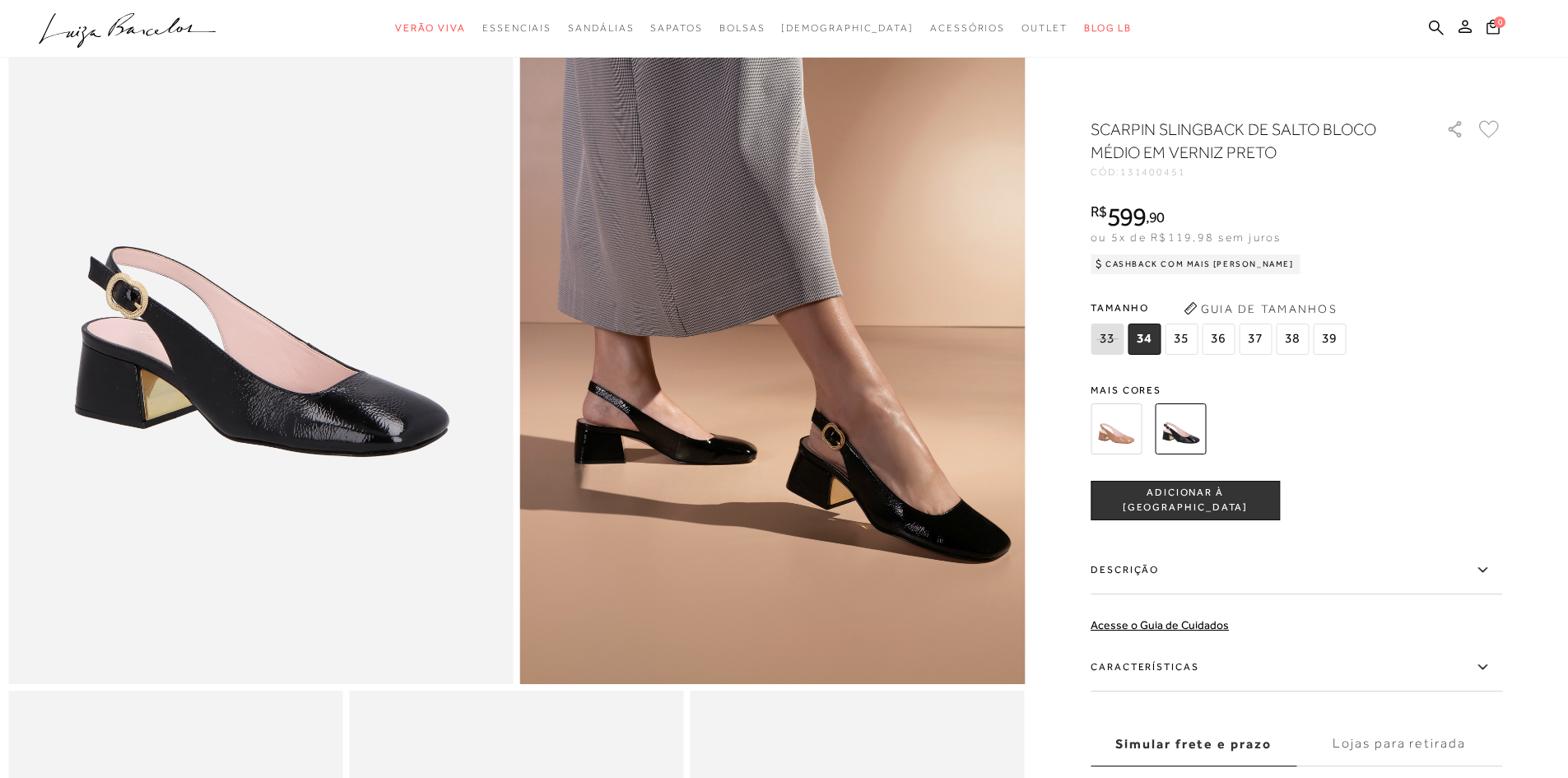
scroll to position [0, 0]
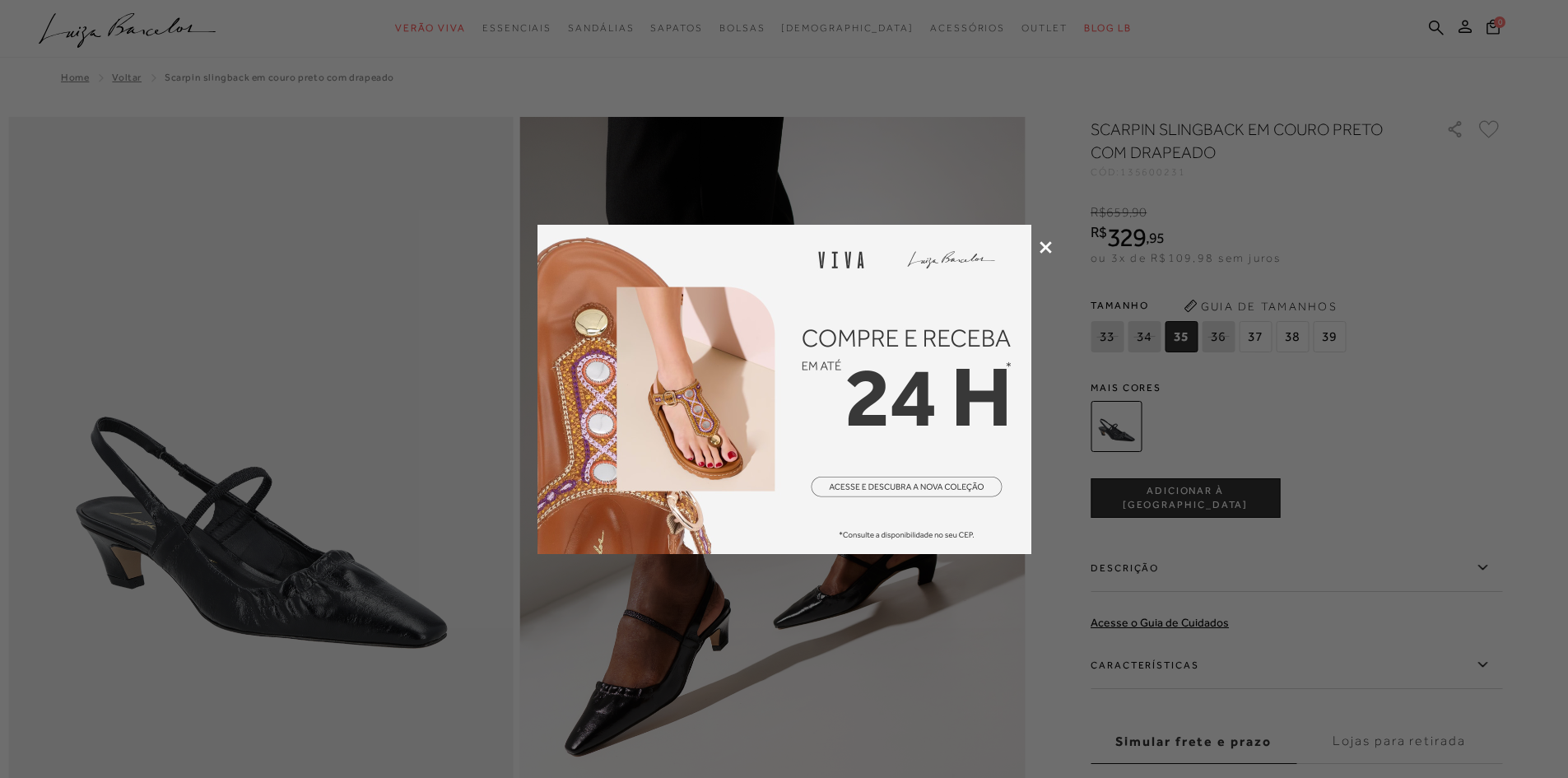
click at [1046, 244] on icon at bounding box center [1046, 247] width 12 height 12
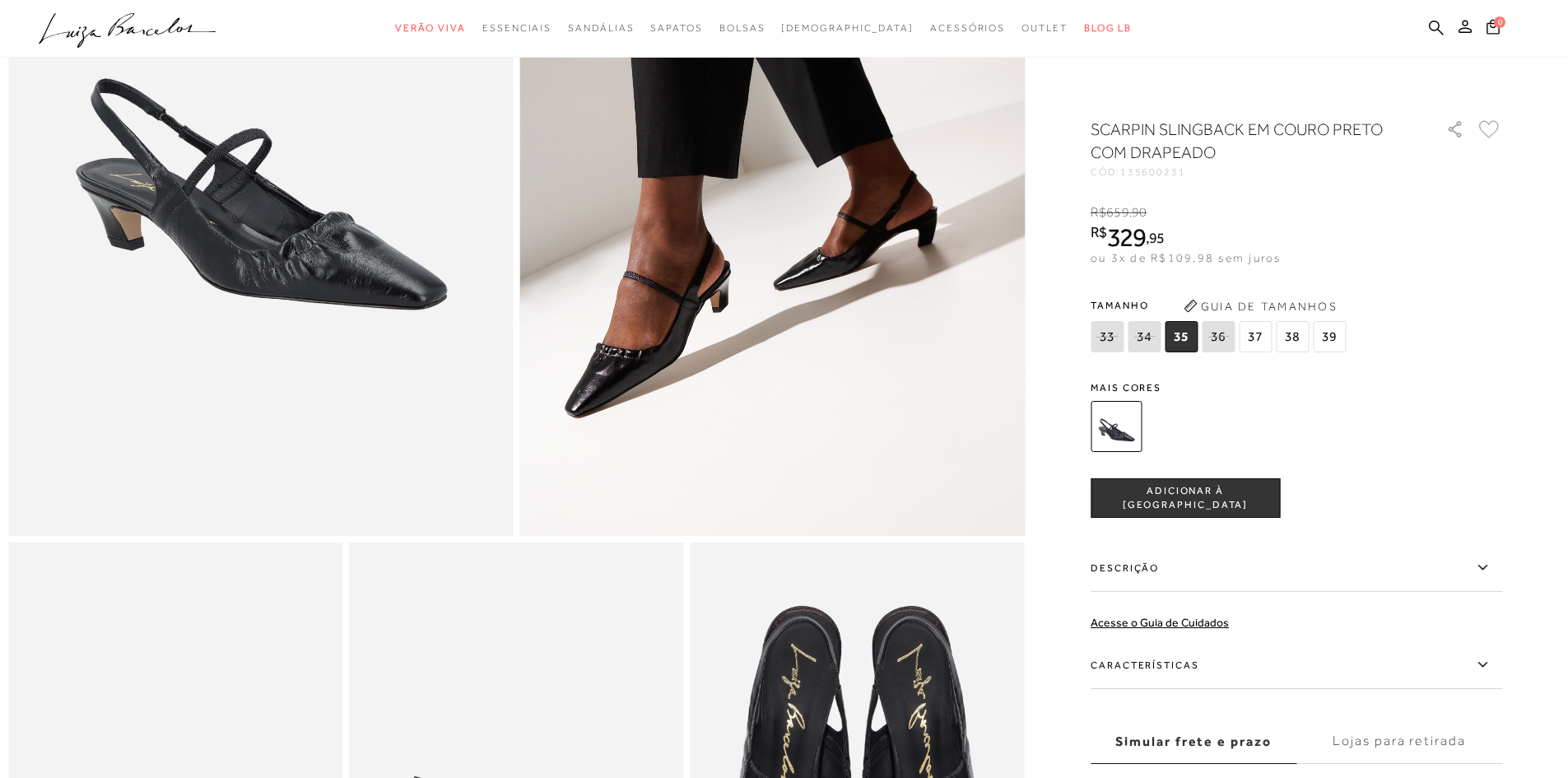
scroll to position [329, 0]
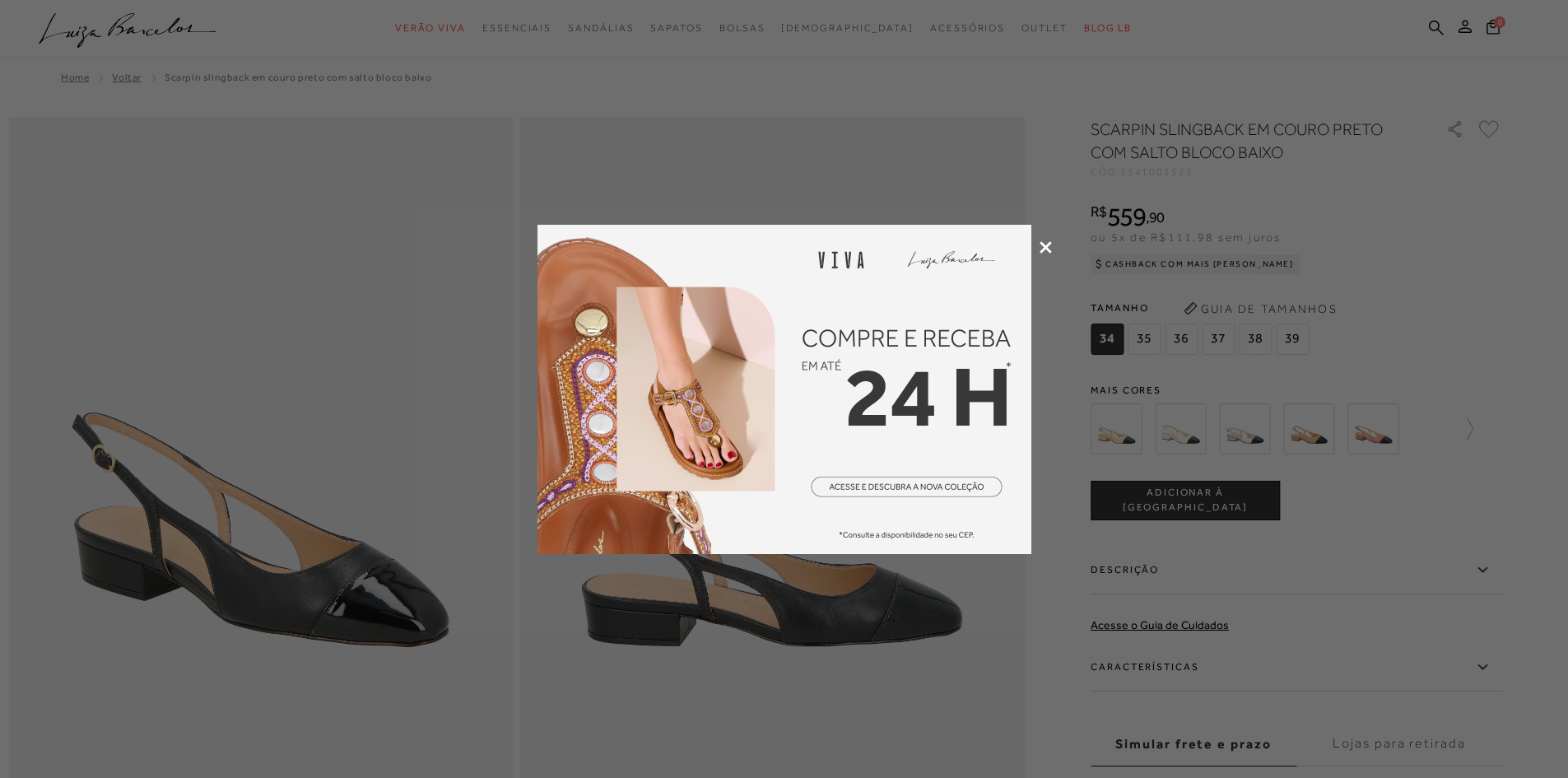
drag, startPoint x: 1046, startPoint y: 244, endPoint x: 1025, endPoint y: 251, distance: 22.1
click at [1046, 244] on icon at bounding box center [1046, 247] width 12 height 12
